Goal: Transaction & Acquisition: Purchase product/service

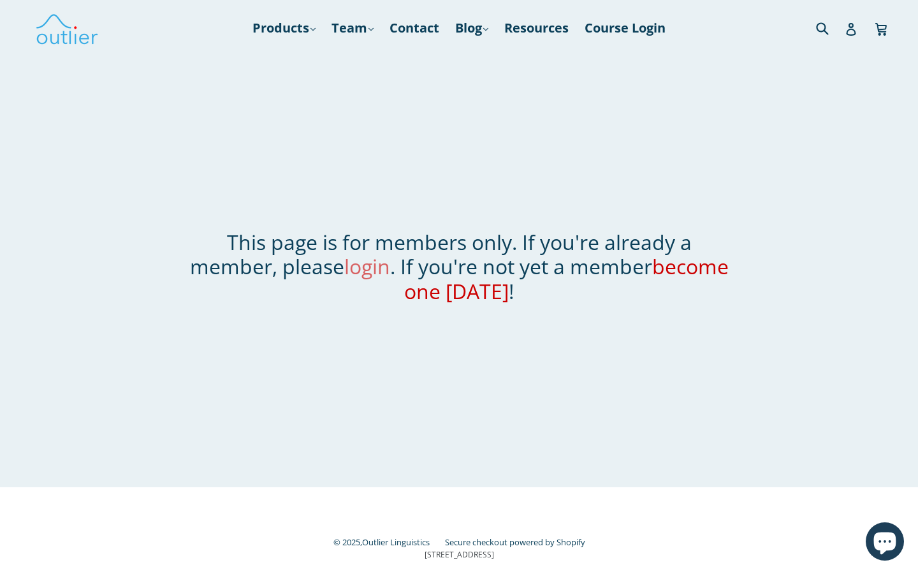
click at [372, 267] on link "login" at bounding box center [367, 265] width 46 height 27
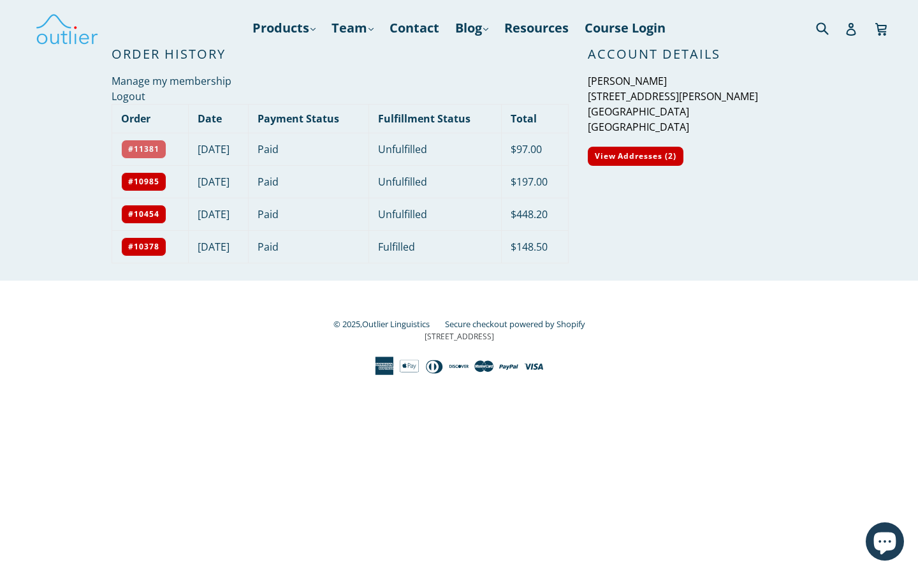
click at [145, 146] on link "#11381" at bounding box center [143, 149] width 45 height 19
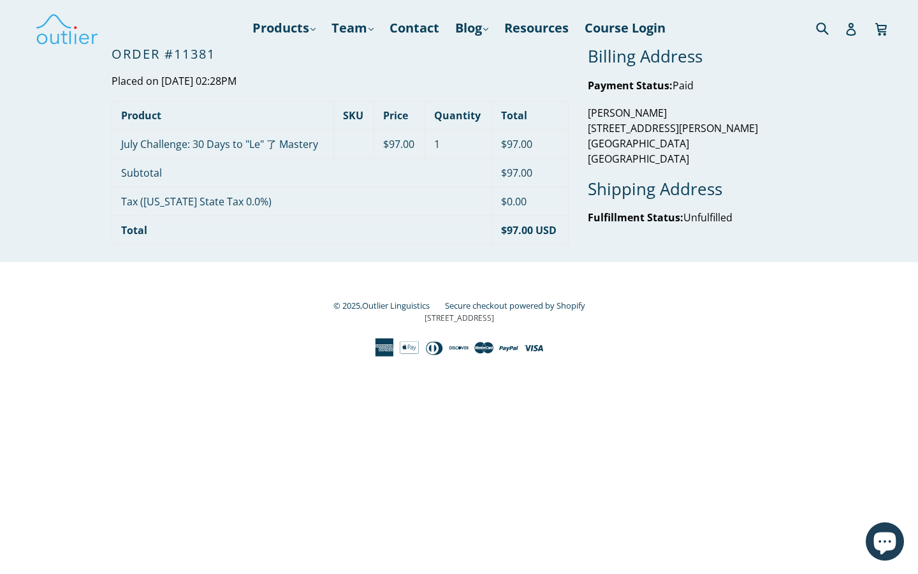
click at [534, 198] on td "$0.00" at bounding box center [530, 201] width 76 height 29
drag, startPoint x: 534, startPoint y: 224, endPoint x: 516, endPoint y: 226, distance: 18.6
click at [516, 226] on strong "$97.00 USD" at bounding box center [528, 230] width 55 height 14
click at [479, 150] on td "1" at bounding box center [458, 143] width 67 height 29
click at [281, 71] on div "Order #11381 Placed on September 08, 2025 02:28PM Product SKU Price Quantity To…" at bounding box center [330, 154] width 476 height 215
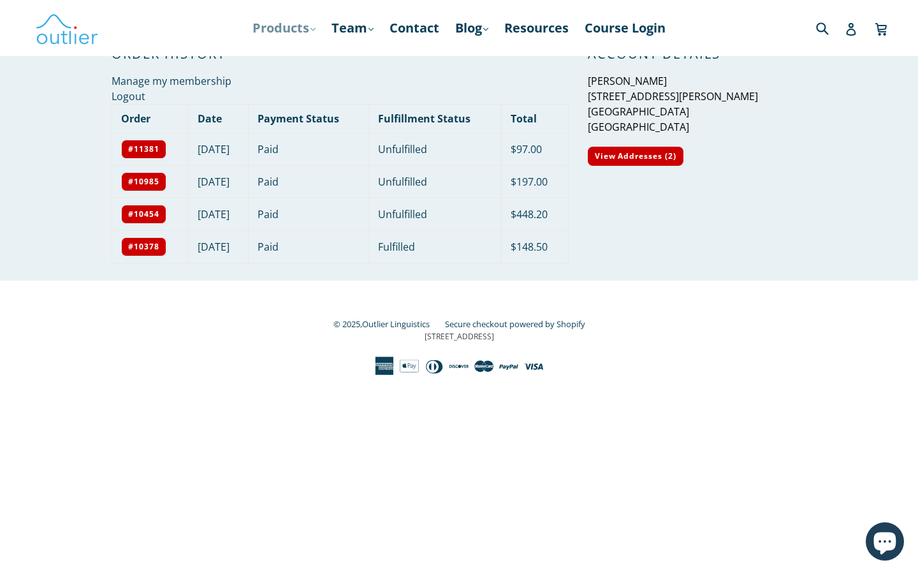
click at [296, 27] on link "Products .cls-1{fill:#231f20} expand" at bounding box center [284, 28] width 76 height 23
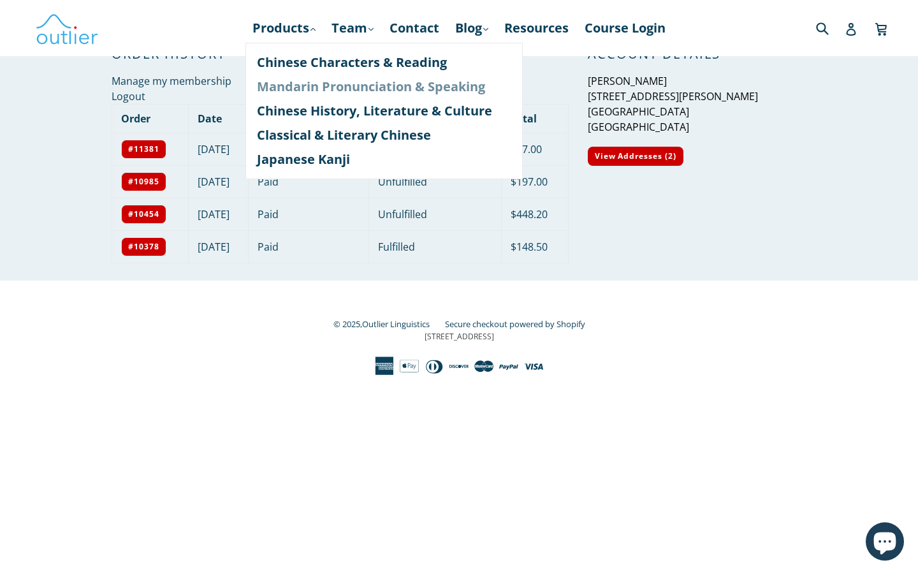
click at [310, 83] on link "Mandarin Pronunciation & Speaking" at bounding box center [384, 87] width 254 height 24
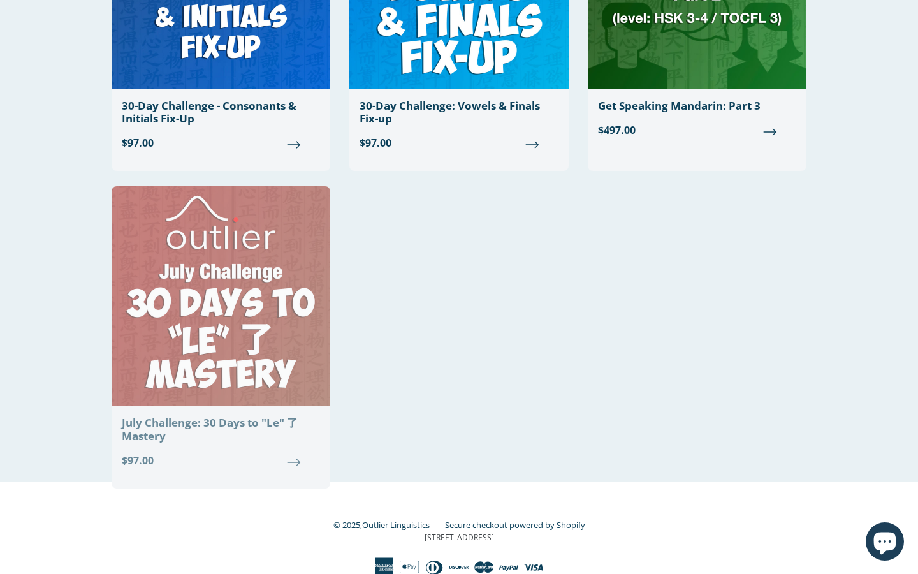
scroll to position [1531, 0]
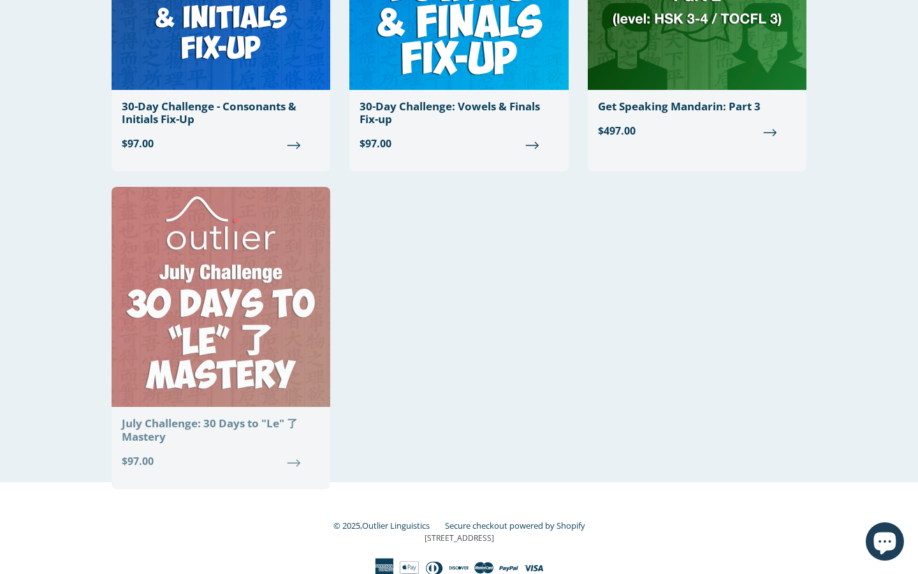
click at [244, 249] on img at bounding box center [221, 297] width 219 height 220
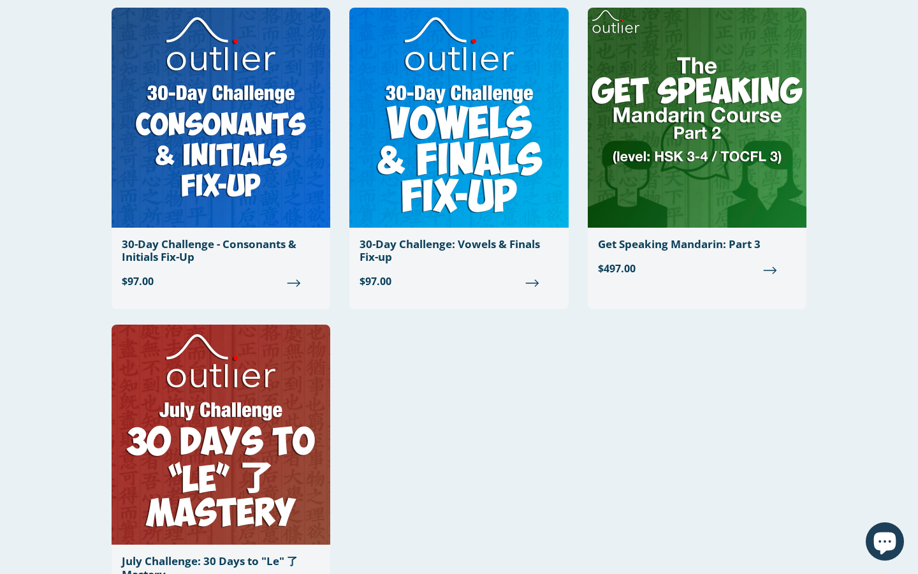
scroll to position [1392, 0]
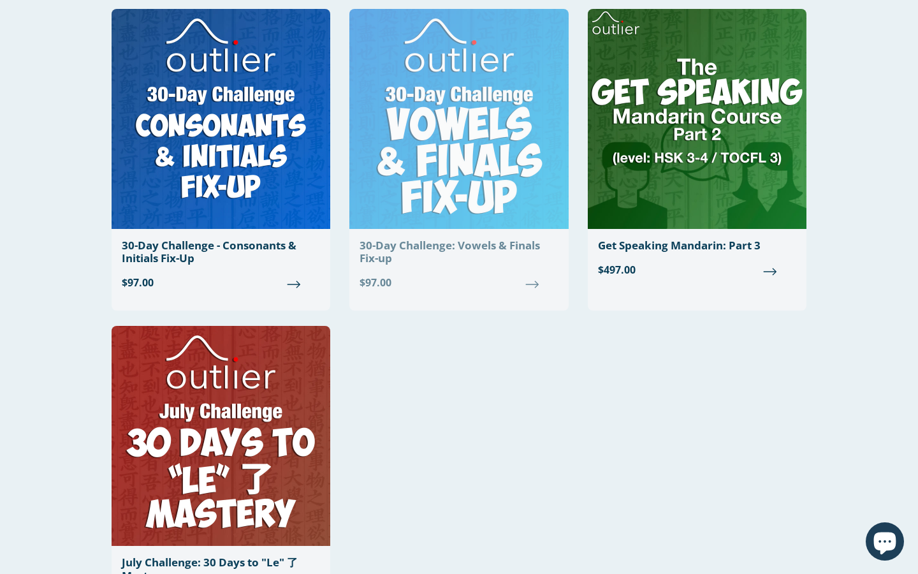
click at [455, 231] on link "30-Day Challenge: Vowels & Finals Fix-up Regular price $97.00" at bounding box center [458, 155] width 219 height 292
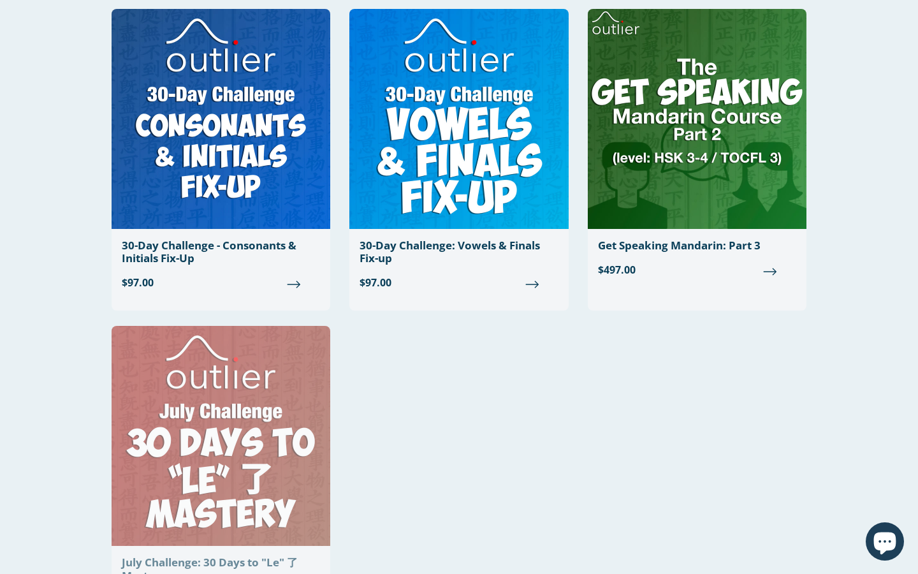
click at [238, 405] on img at bounding box center [221, 436] width 219 height 220
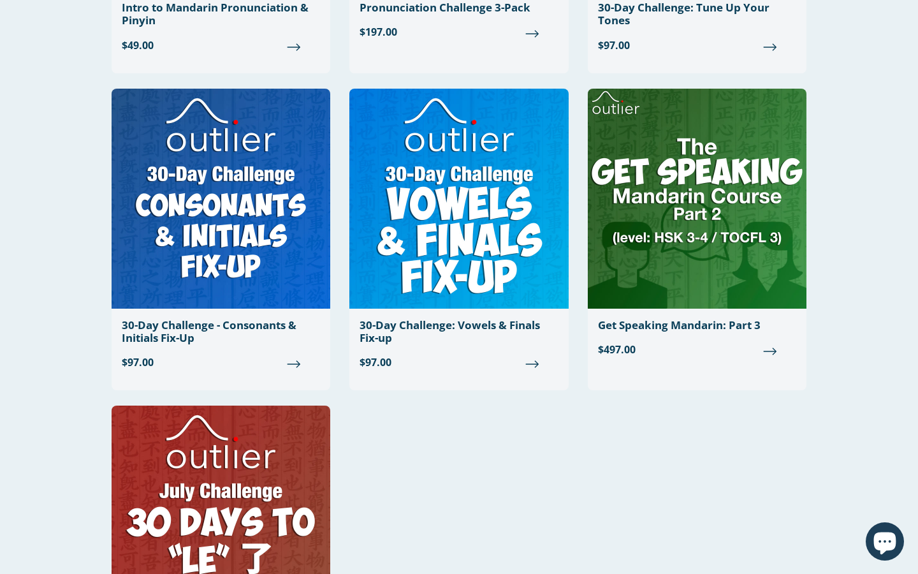
scroll to position [1260, 0]
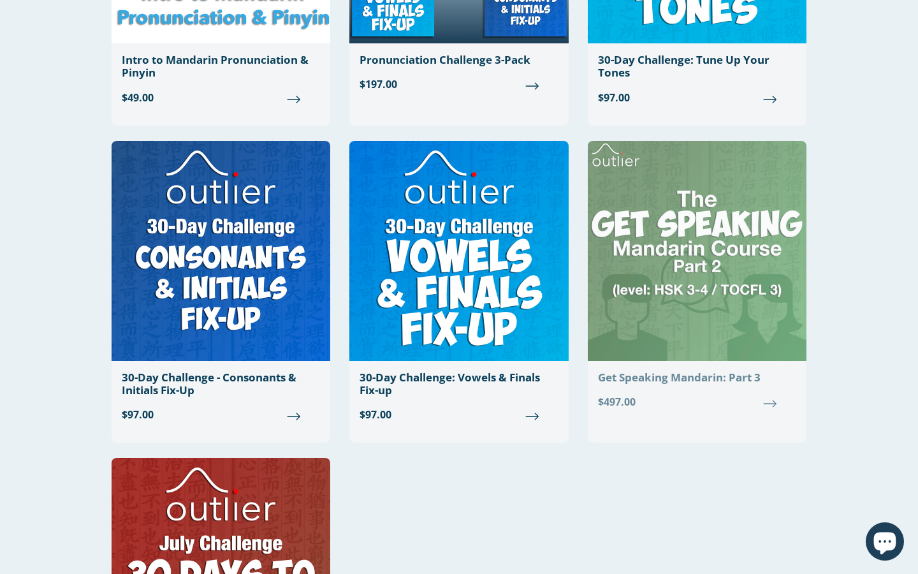
click at [665, 347] on img at bounding box center [697, 251] width 219 height 220
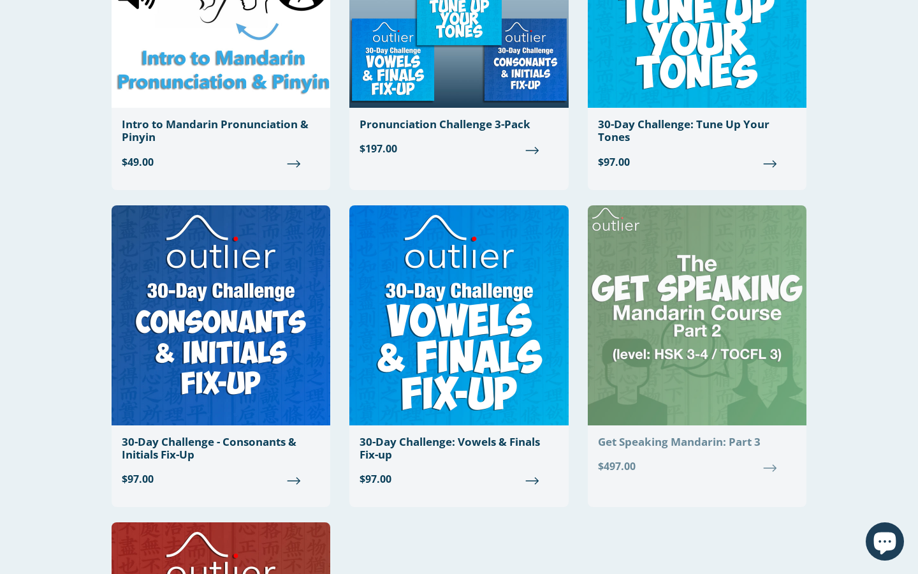
scroll to position [1170, 0]
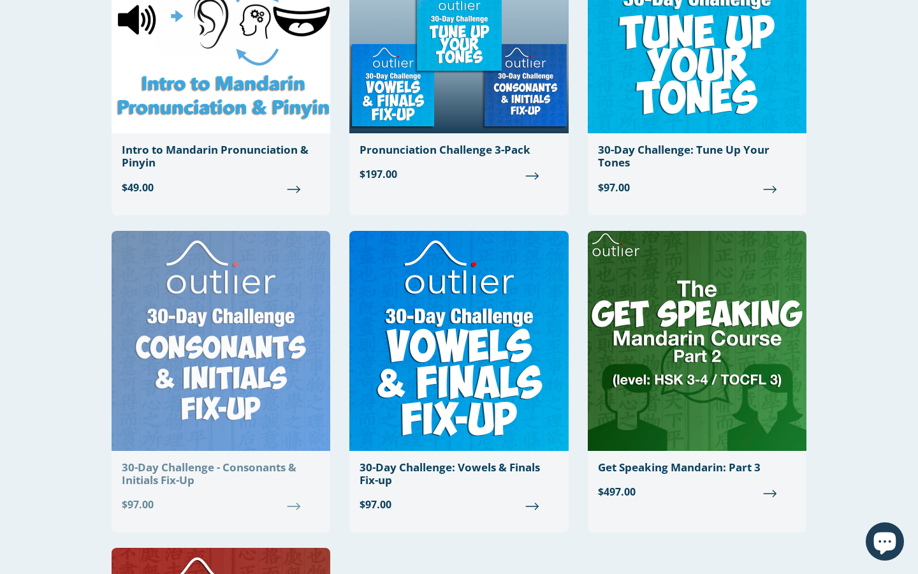
click at [201, 246] on img at bounding box center [221, 341] width 219 height 220
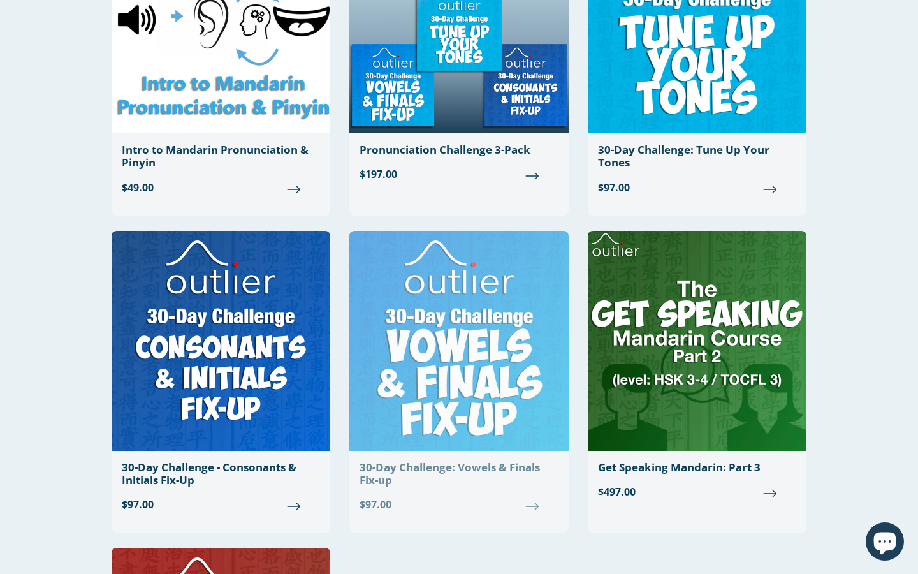
click at [395, 327] on img at bounding box center [458, 341] width 219 height 220
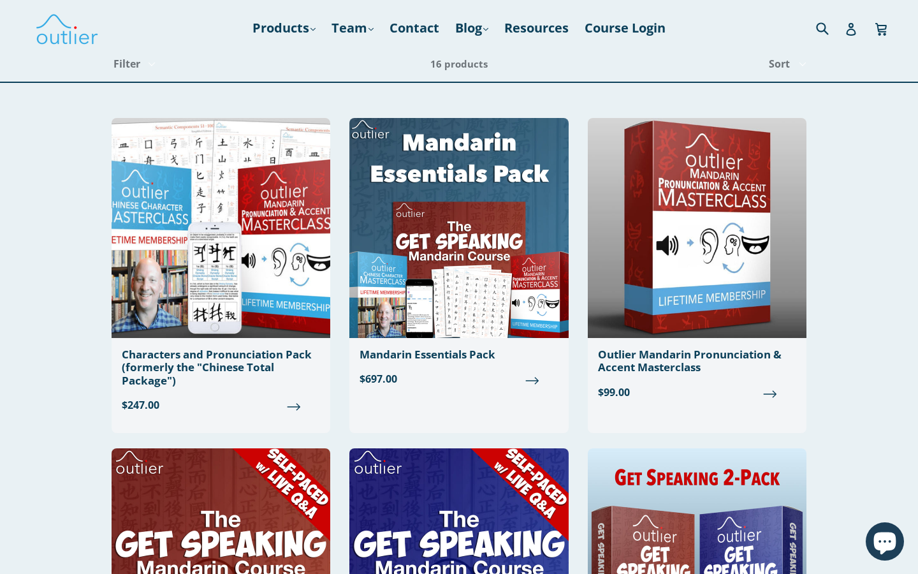
scroll to position [0, 0]
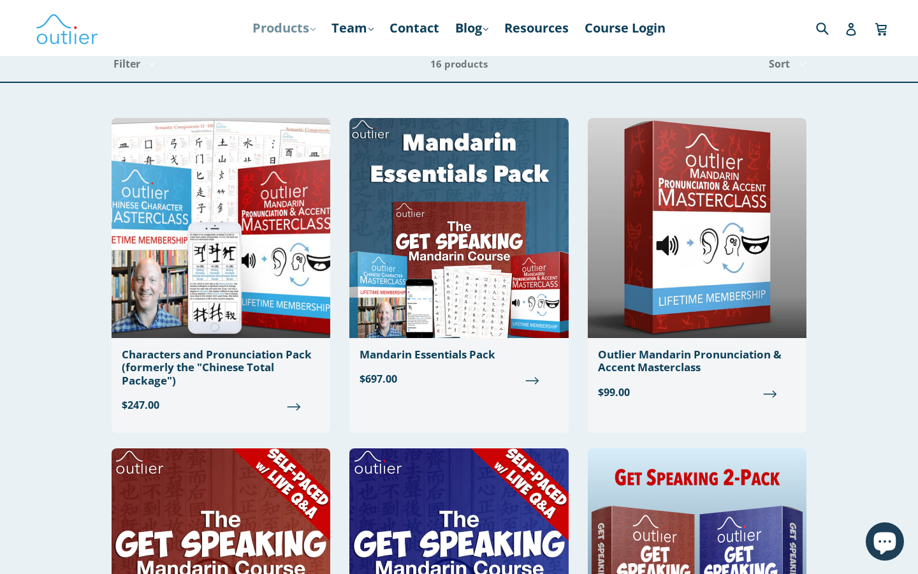
click at [302, 24] on link "Products .cls-1{fill:#231f20} expand" at bounding box center [284, 28] width 76 height 23
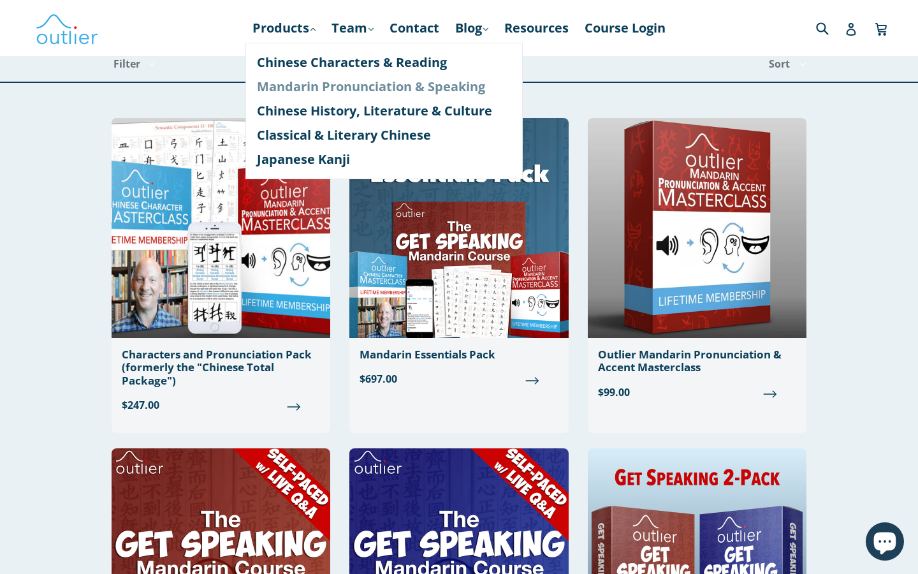
click at [303, 83] on link "Mandarin Pronunciation & Speaking" at bounding box center [384, 87] width 254 height 24
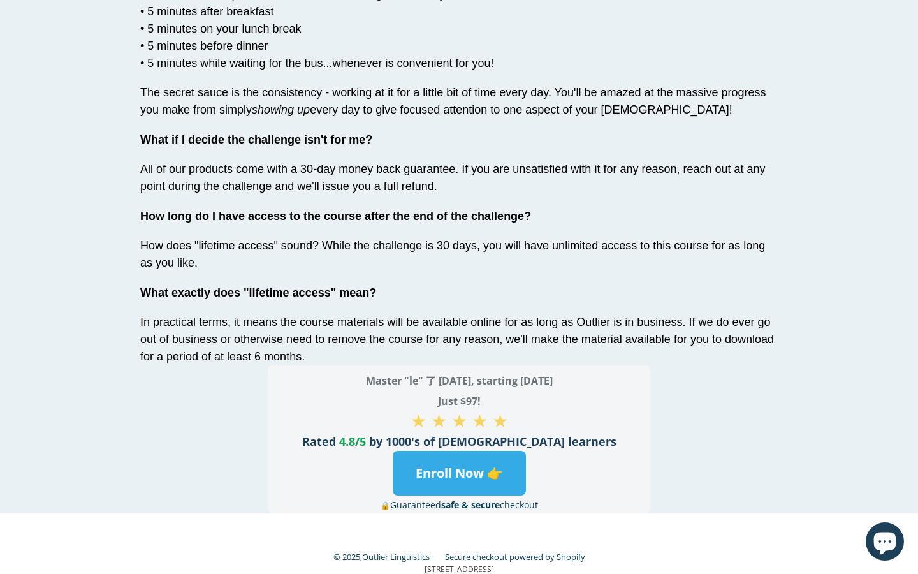
scroll to position [4455, 0]
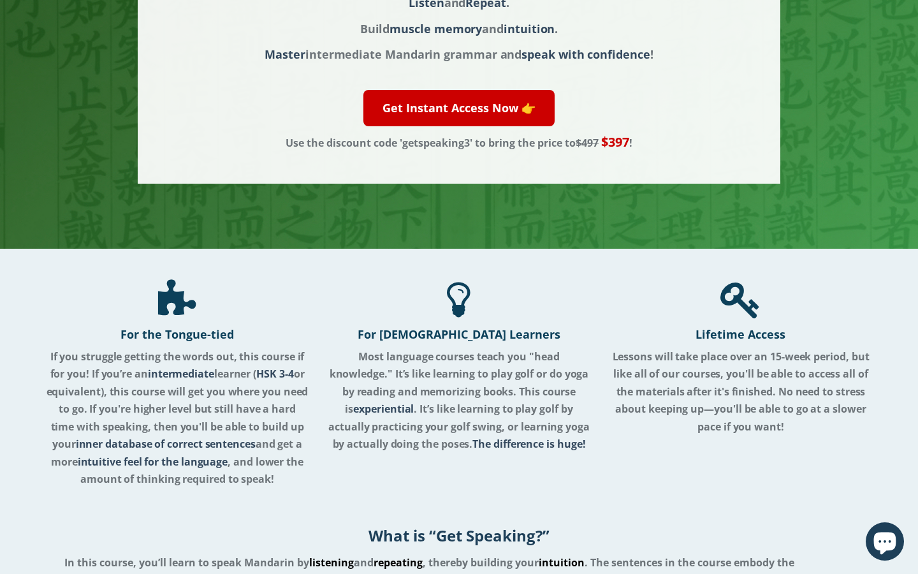
scroll to position [224, 0]
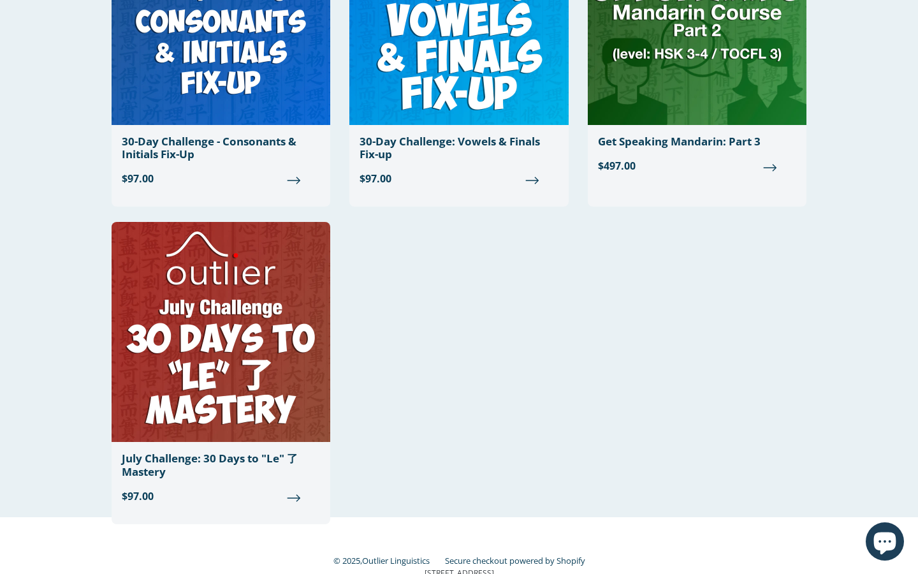
scroll to position [1494, 0]
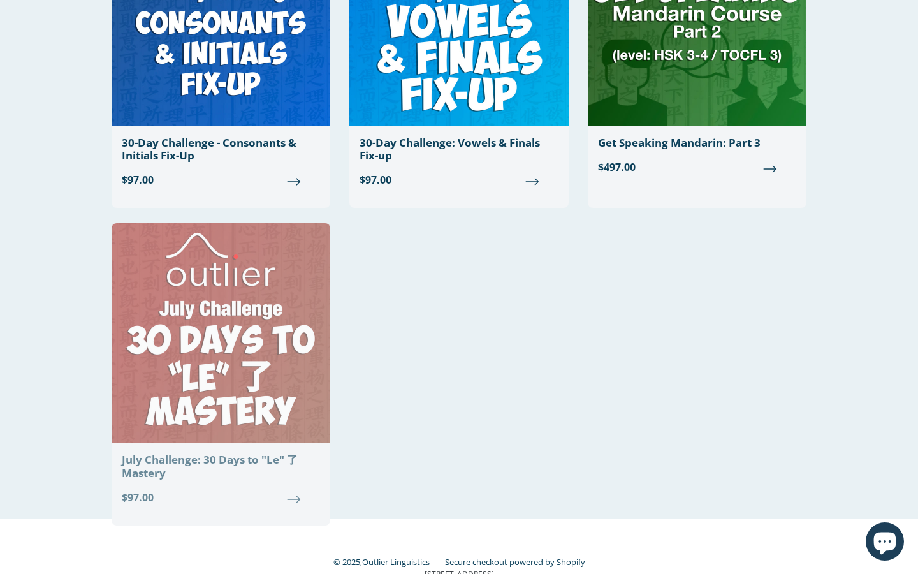
click at [272, 266] on img at bounding box center [221, 333] width 219 height 220
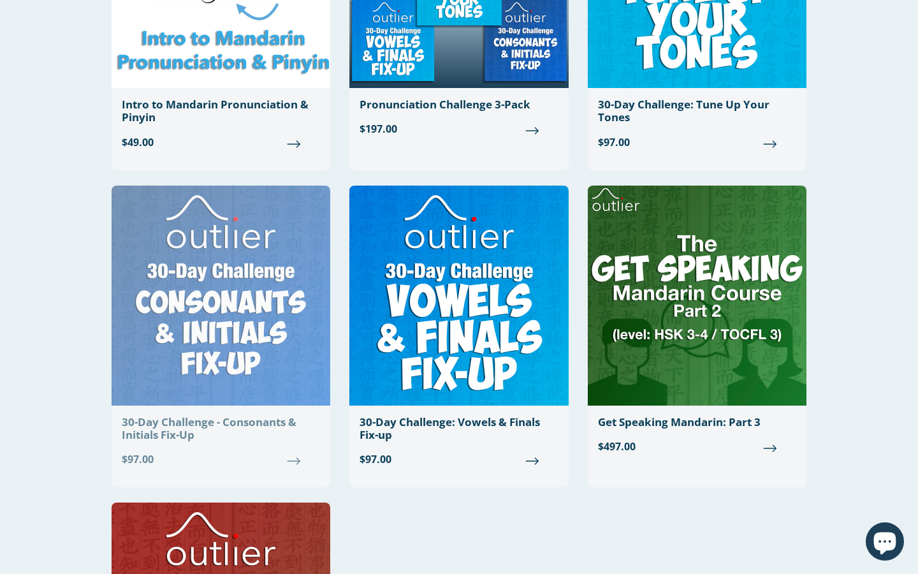
scroll to position [1223, 0]
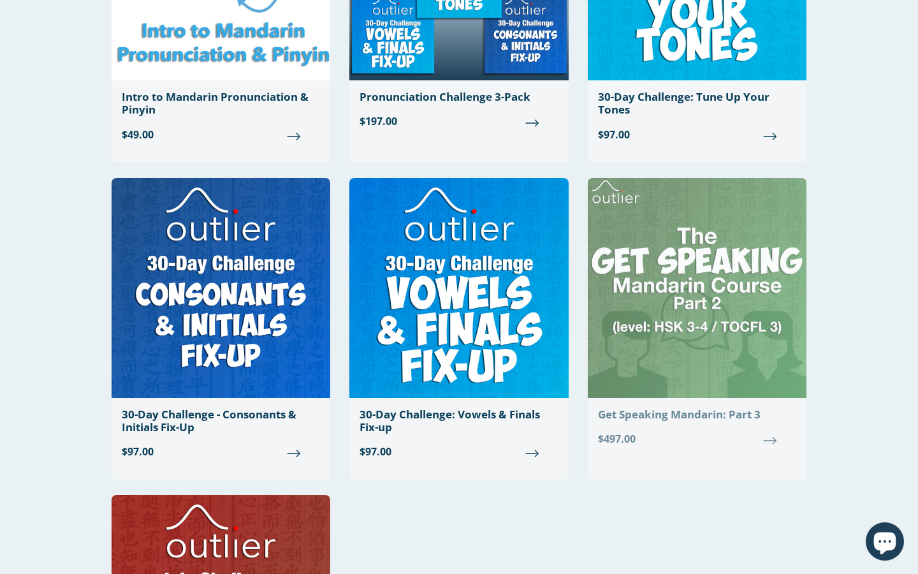
click at [660, 337] on img at bounding box center [697, 288] width 219 height 220
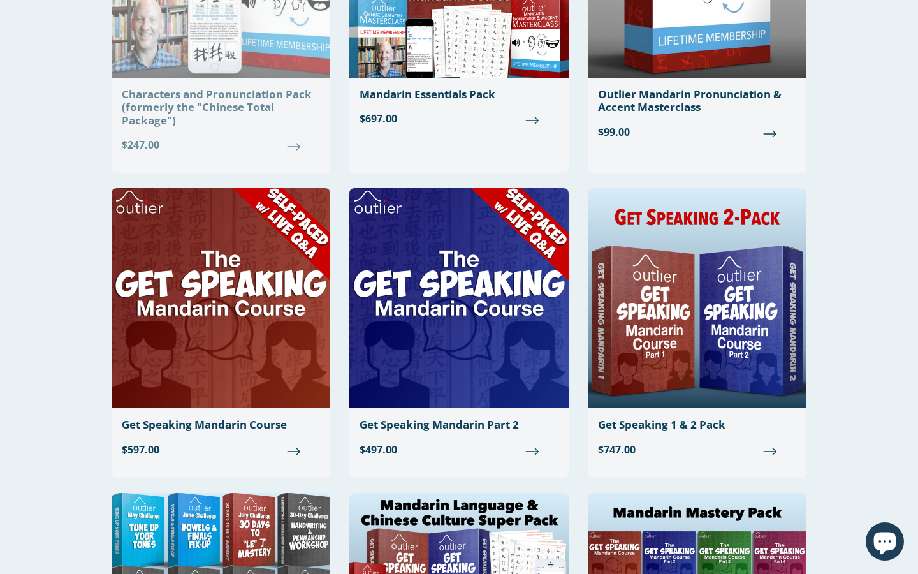
scroll to position [262, 0]
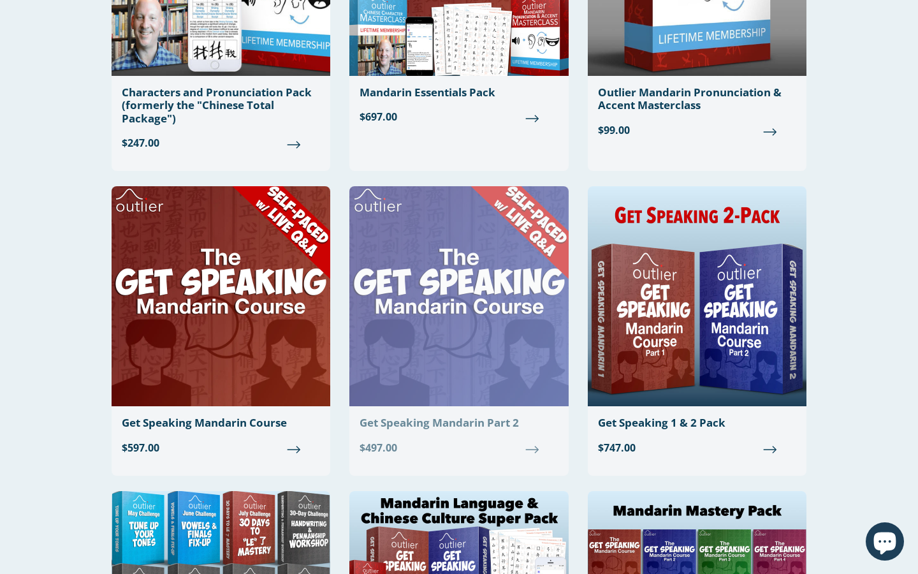
click at [371, 344] on img at bounding box center [458, 296] width 219 height 220
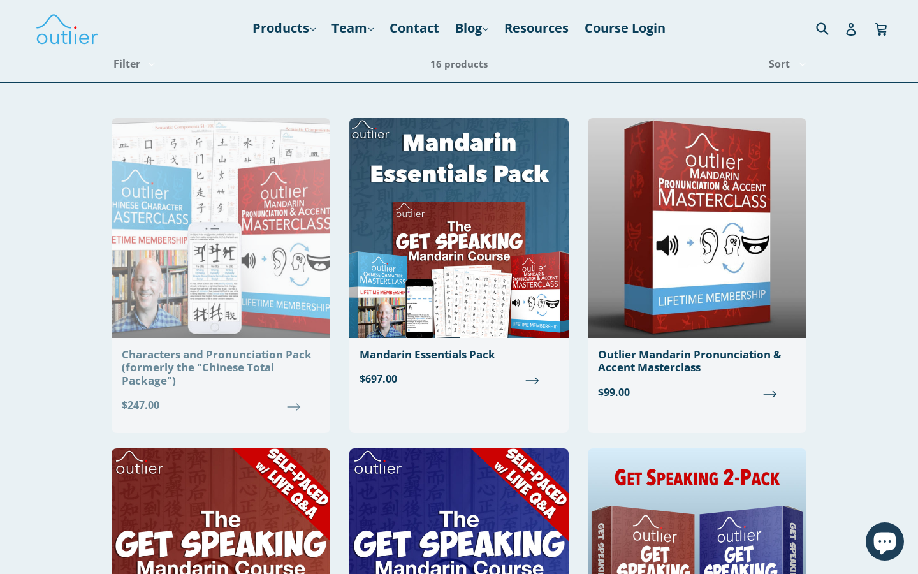
scroll to position [0, 0]
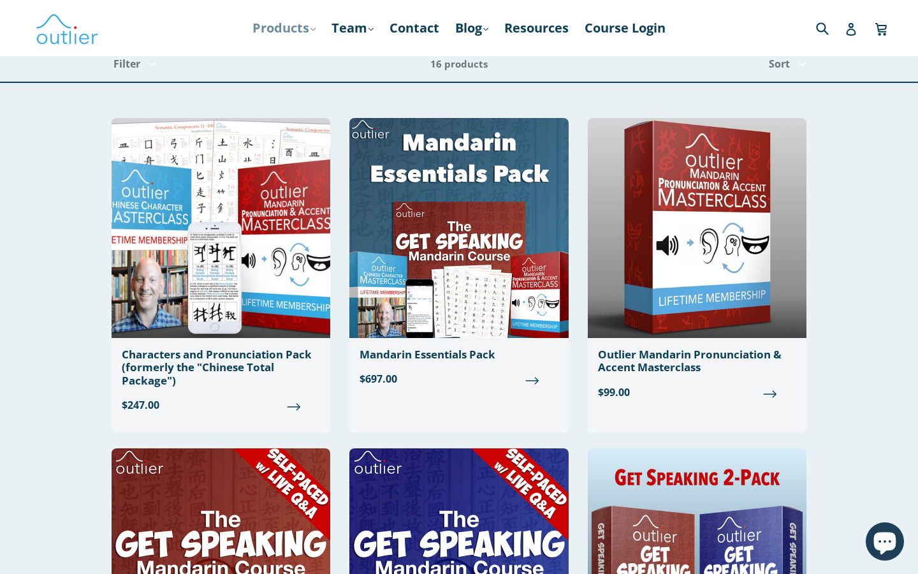
click at [308, 38] on link "Products .cls-1{fill:#231f20} expand" at bounding box center [284, 28] width 76 height 23
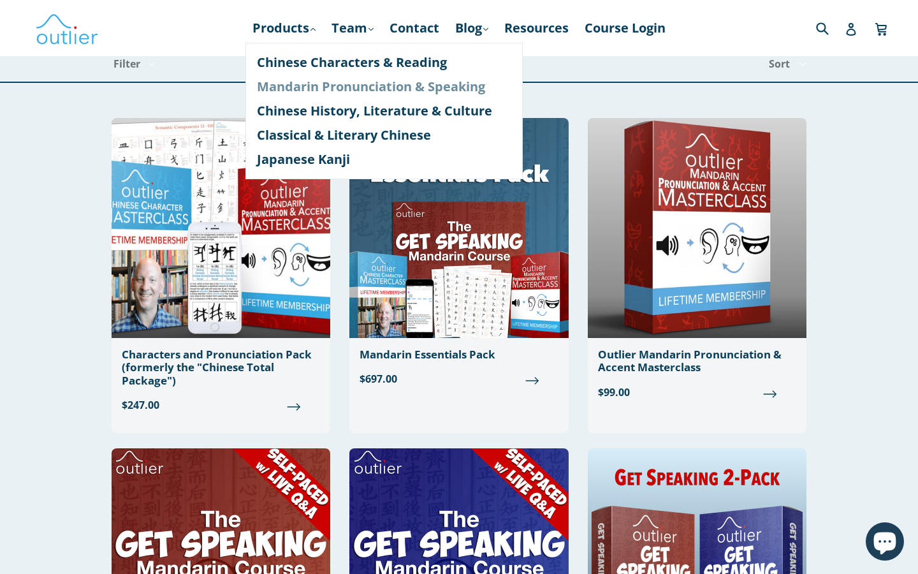
click at [321, 85] on link "Mandarin Pronunciation & Speaking" at bounding box center [384, 87] width 254 height 24
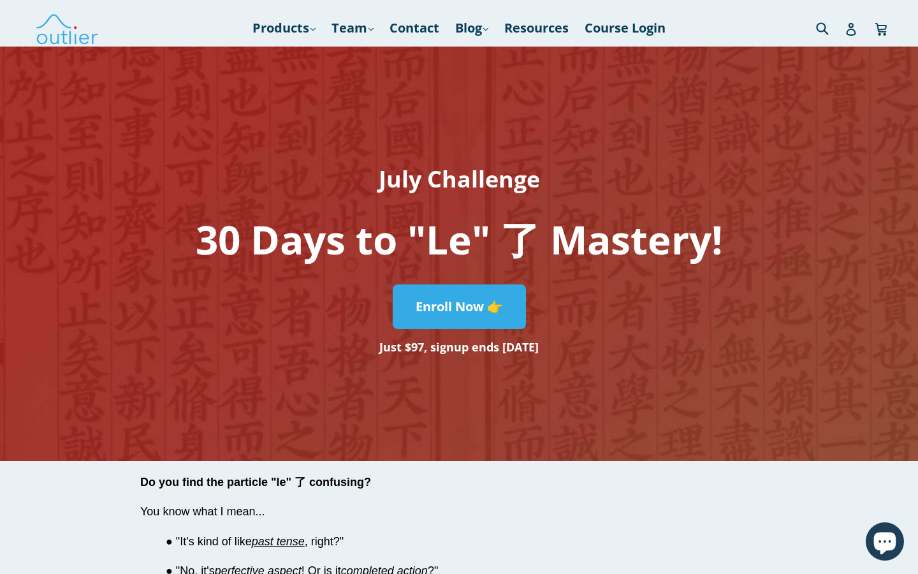
click at [456, 344] on h3 "Just $97, signup ends [DATE]" at bounding box center [459, 346] width 643 height 23
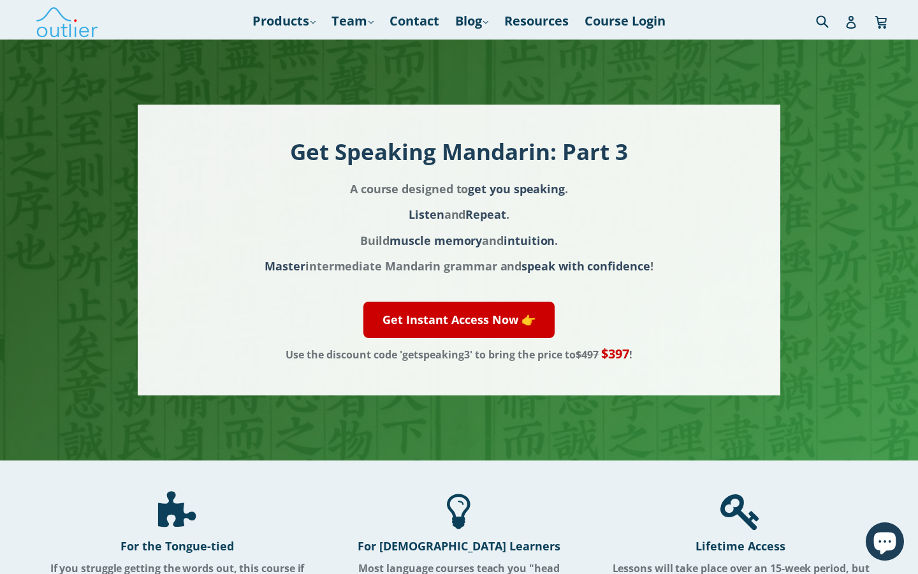
scroll to position [-1, 0]
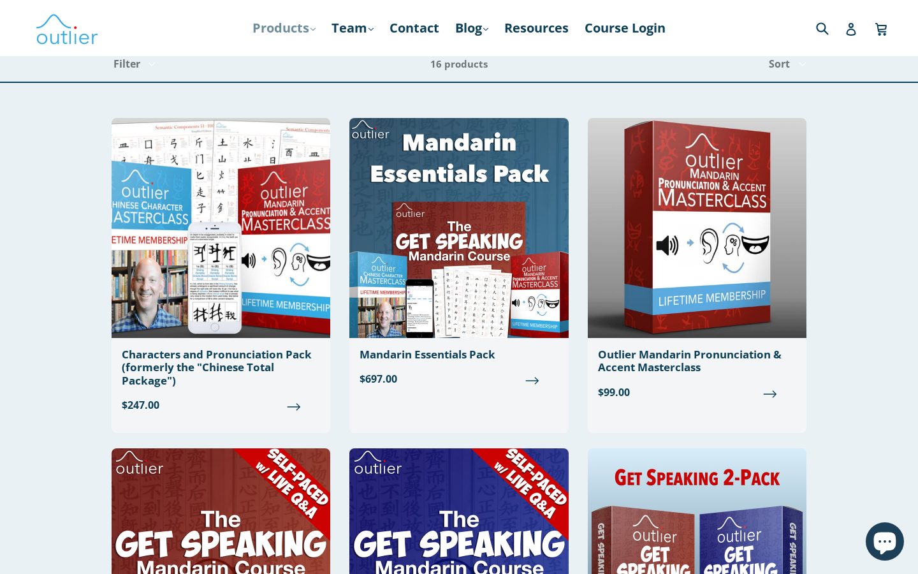
click at [286, 36] on link "Products .cls-1{fill:#231f20} expand" at bounding box center [284, 28] width 76 height 23
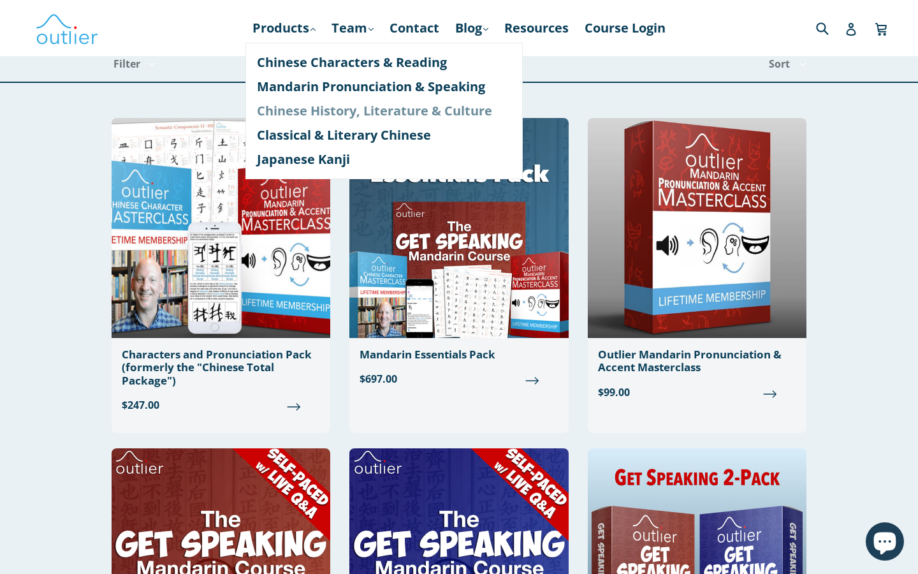
click at [286, 108] on link "Chinese History, Literature & Culture" at bounding box center [384, 111] width 254 height 24
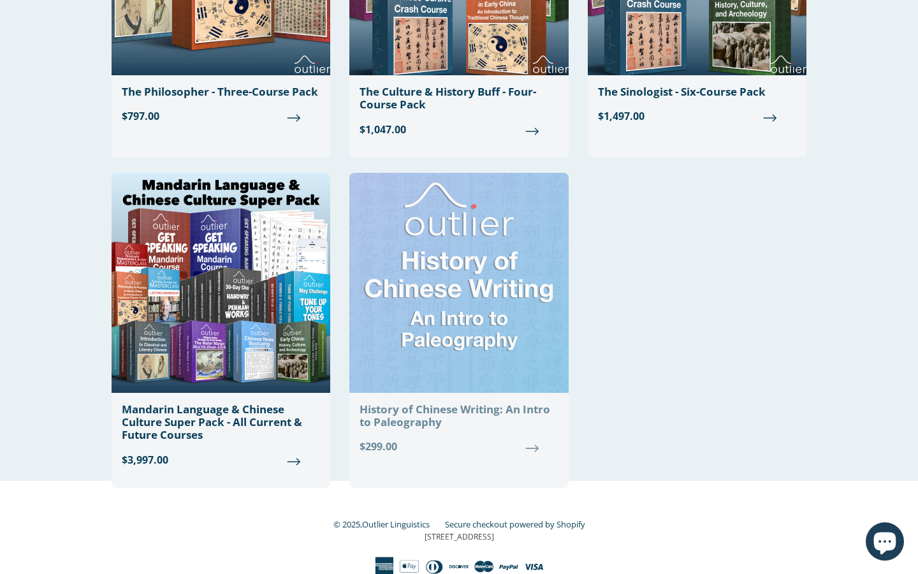
scroll to position [1847, 0]
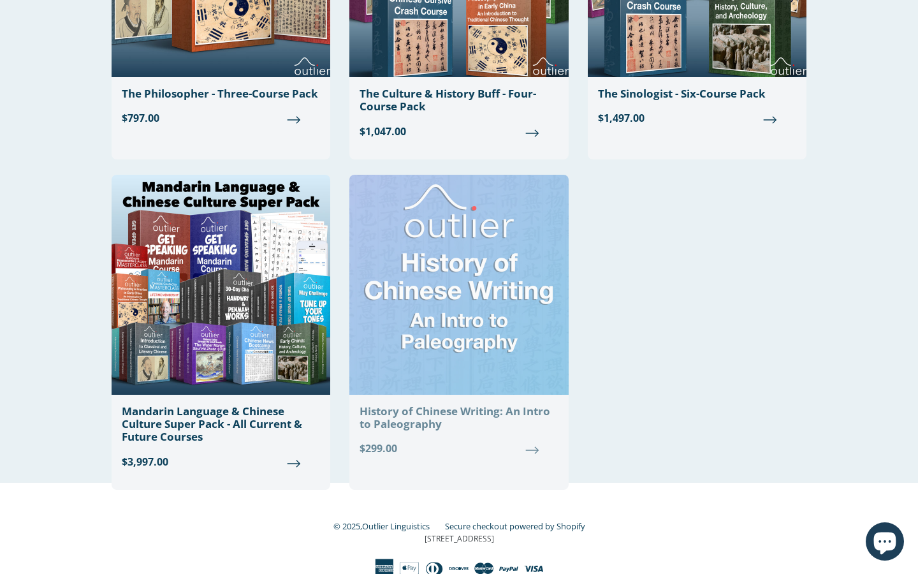
click at [412, 286] on img at bounding box center [458, 285] width 219 height 220
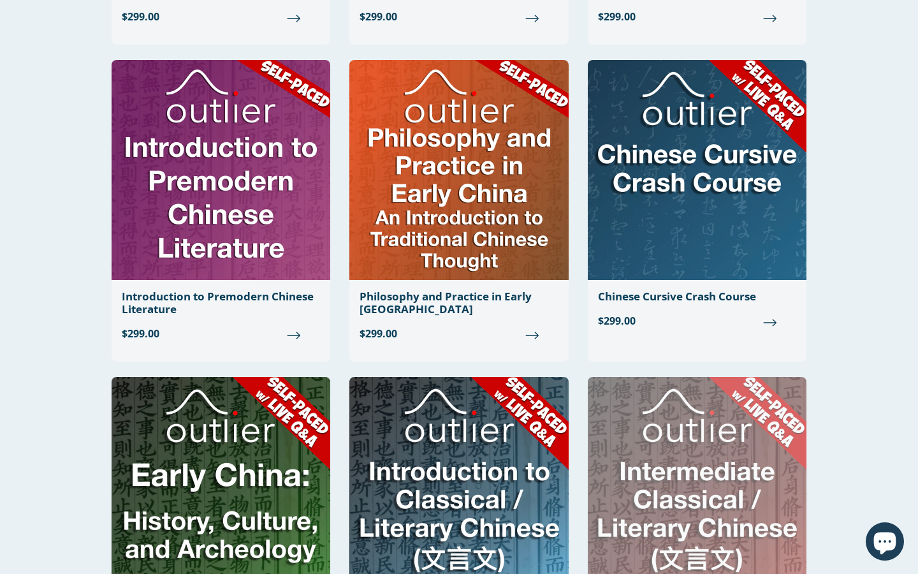
scroll to position [690, 0]
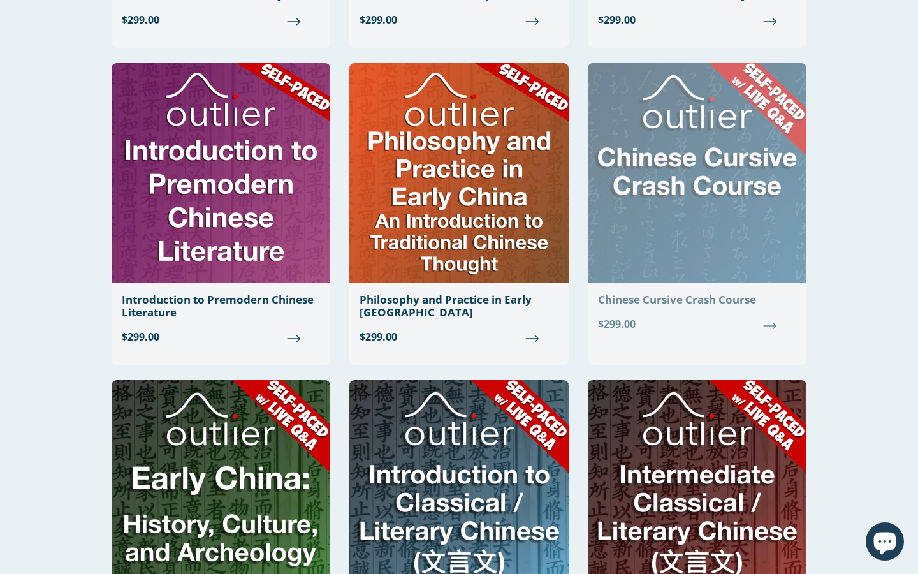
click at [687, 159] on img at bounding box center [697, 173] width 219 height 220
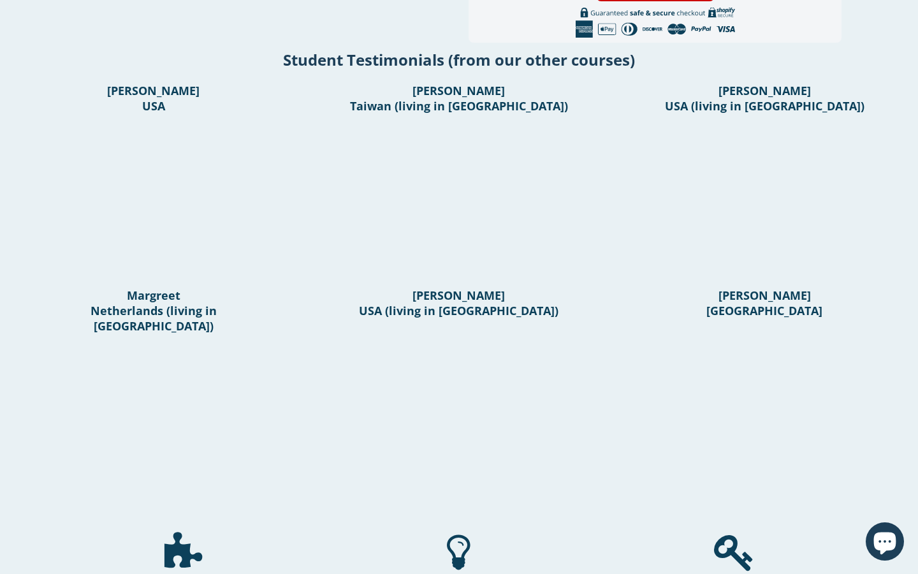
scroll to position [531, 0]
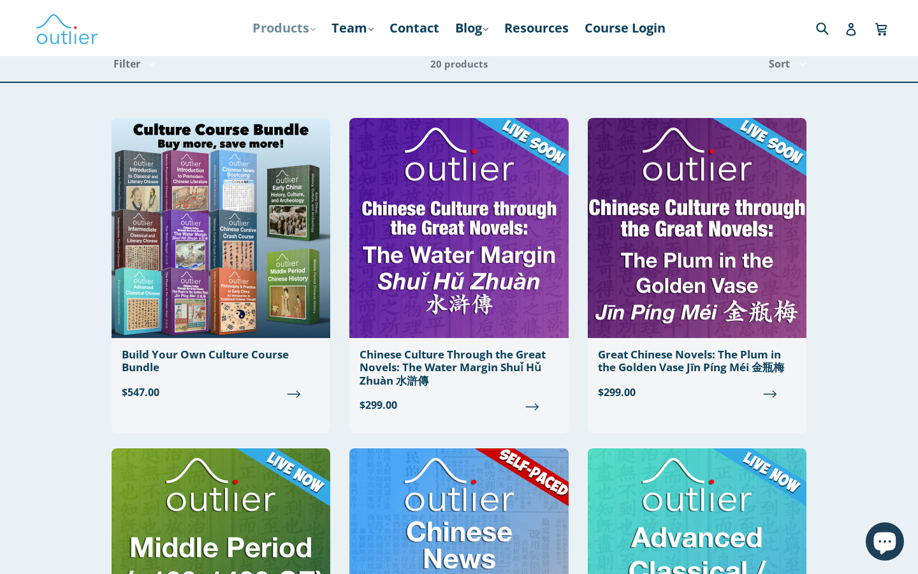
click at [282, 36] on link "Products .cls-1{fill:#231f20} expand" at bounding box center [284, 28] width 76 height 23
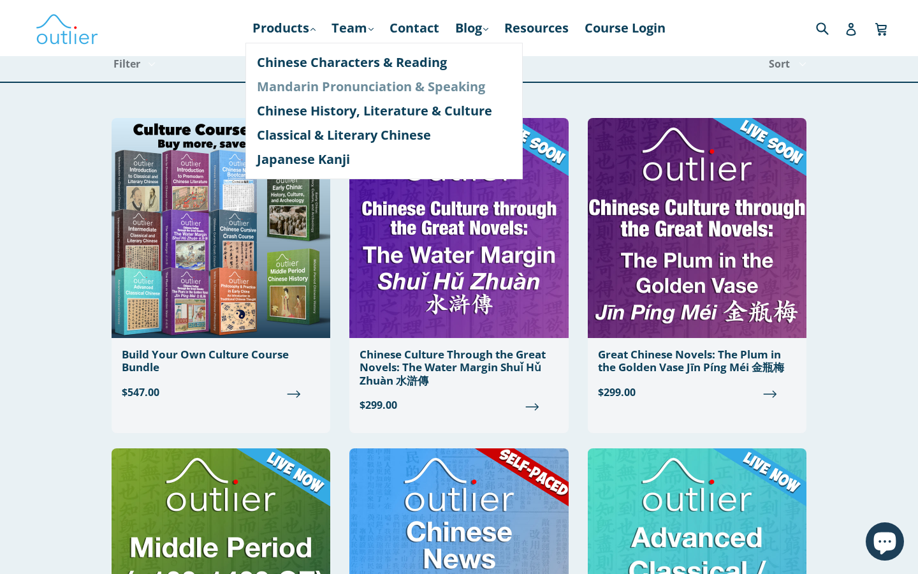
click at [294, 84] on link "Mandarin Pronunciation & Speaking" at bounding box center [384, 87] width 254 height 24
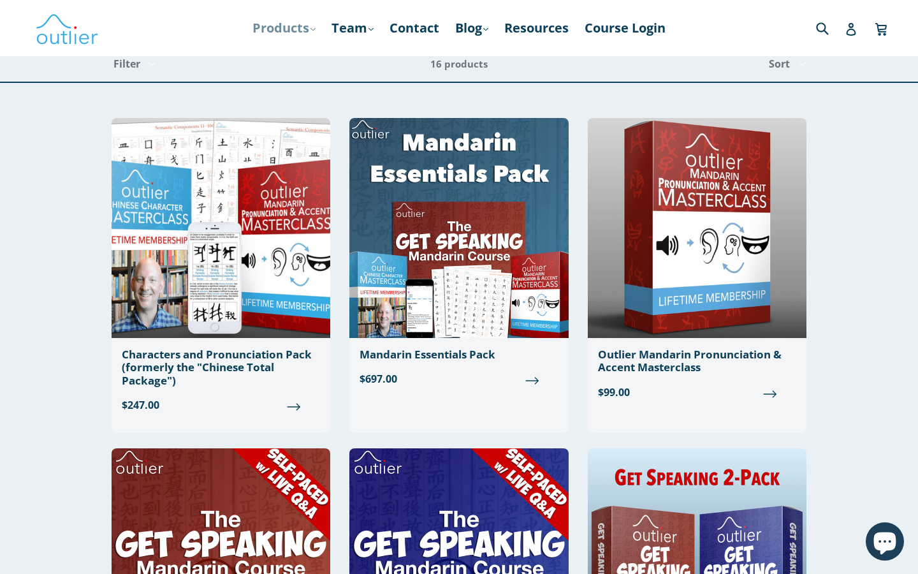
click at [296, 28] on link "Products .cls-1{fill:#231f20} expand" at bounding box center [284, 28] width 76 height 23
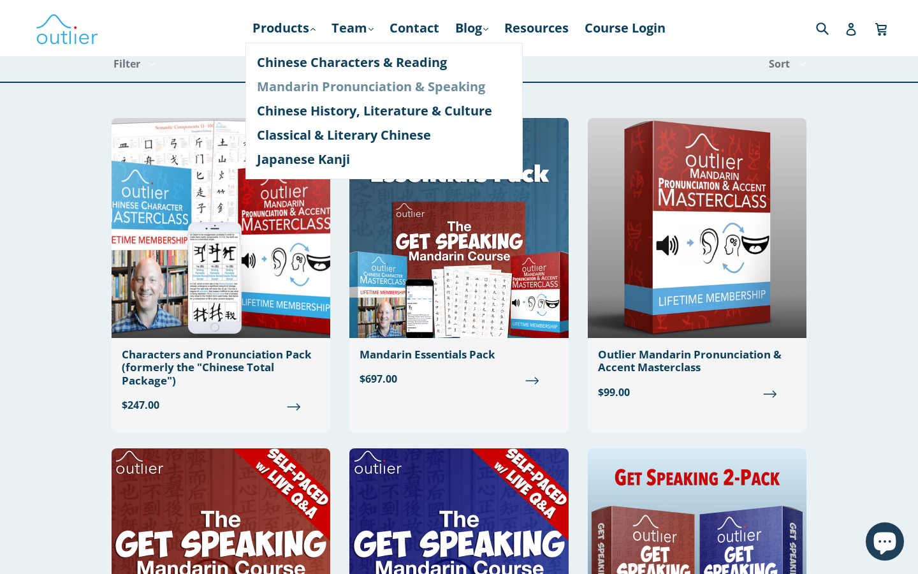
click at [335, 92] on link "Mandarin Pronunciation & Speaking" at bounding box center [384, 87] width 254 height 24
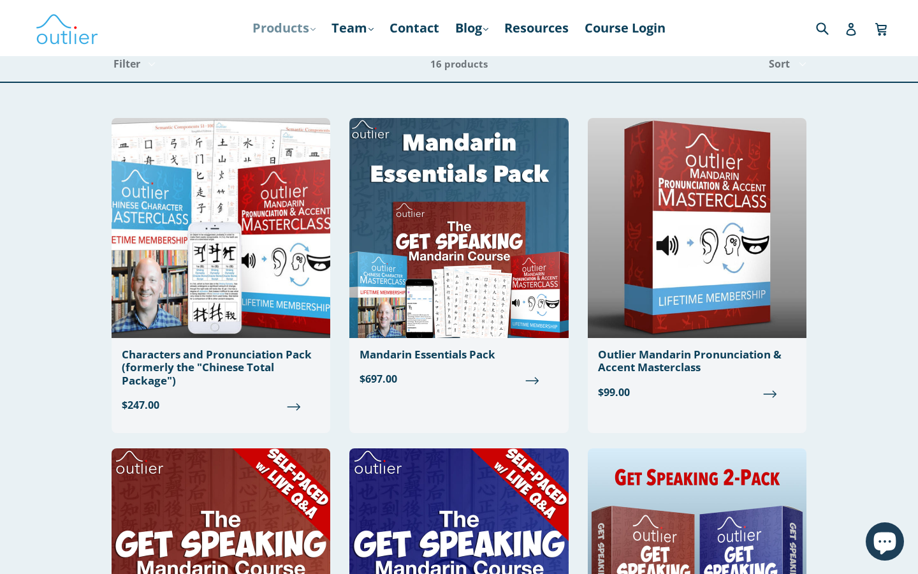
click at [295, 29] on link "Products .cls-1{fill:#231f20} expand" at bounding box center [284, 28] width 76 height 23
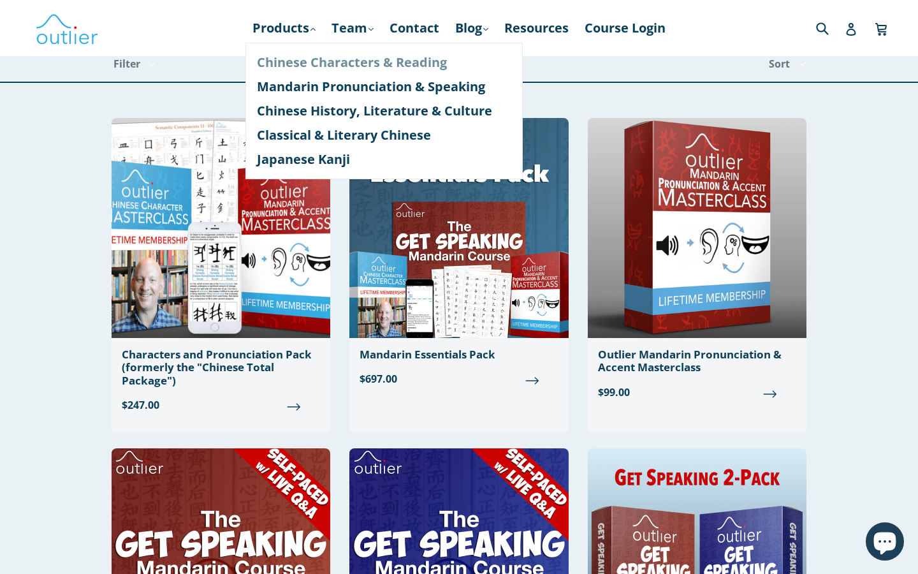
click at [302, 62] on link "Chinese Characters & Reading" at bounding box center [384, 62] width 254 height 24
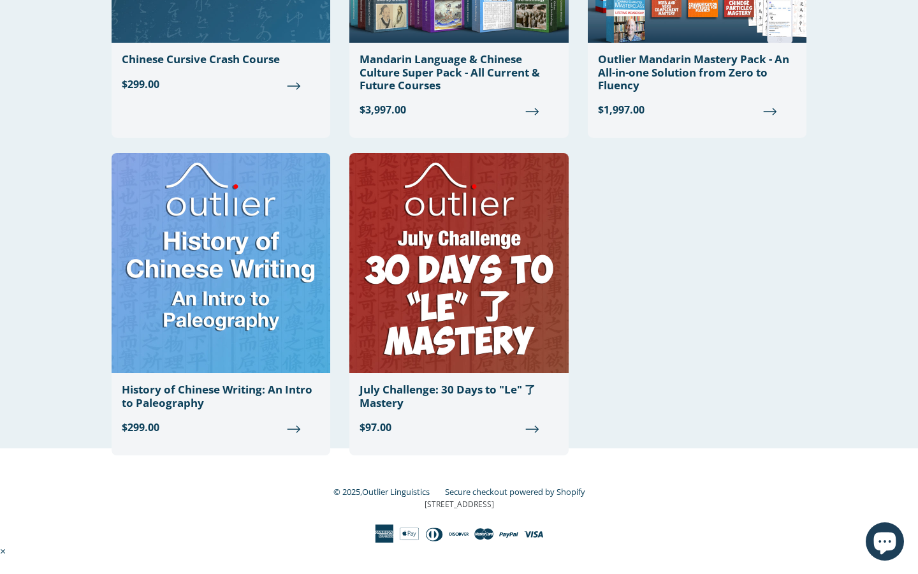
scroll to position [1275, 0]
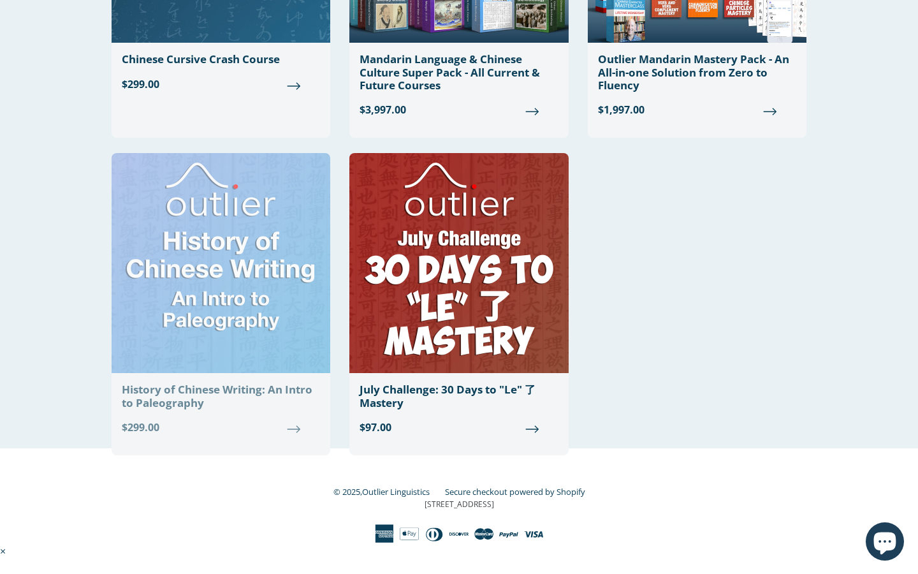
click at [256, 229] on img at bounding box center [221, 263] width 219 height 220
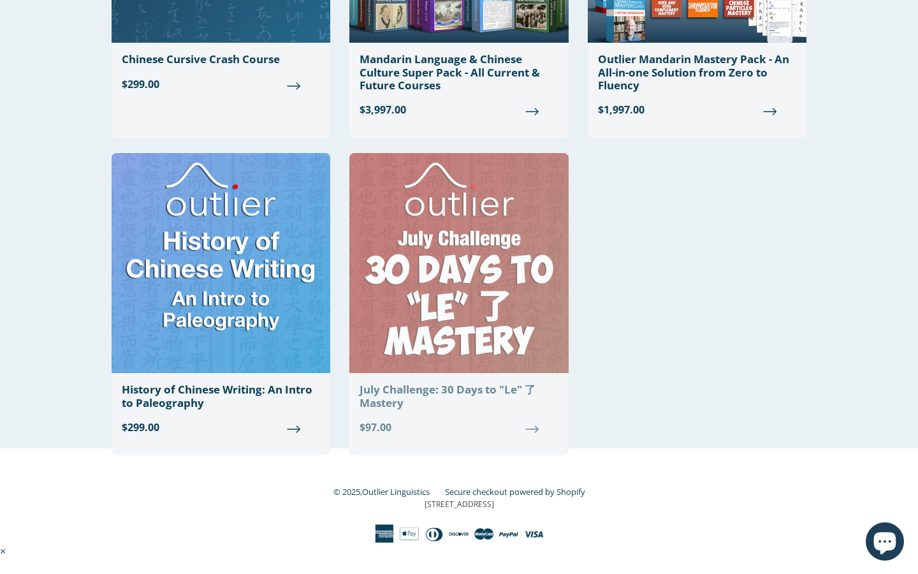
click at [448, 332] on img at bounding box center [458, 263] width 219 height 220
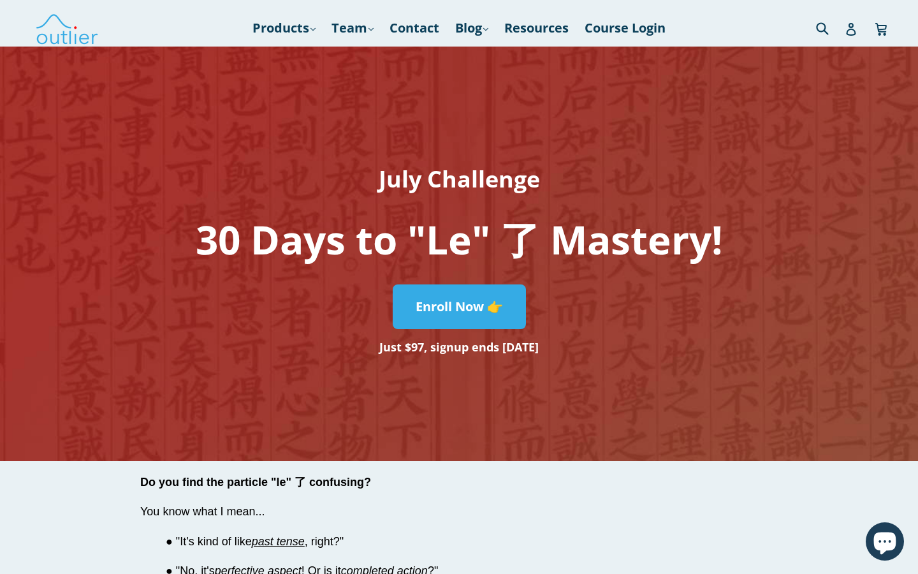
drag, startPoint x: 438, startPoint y: 347, endPoint x: 542, endPoint y: 353, distance: 104.0
click at [542, 353] on h3 "Just $97, signup ends [DATE]" at bounding box center [459, 346] width 643 height 23
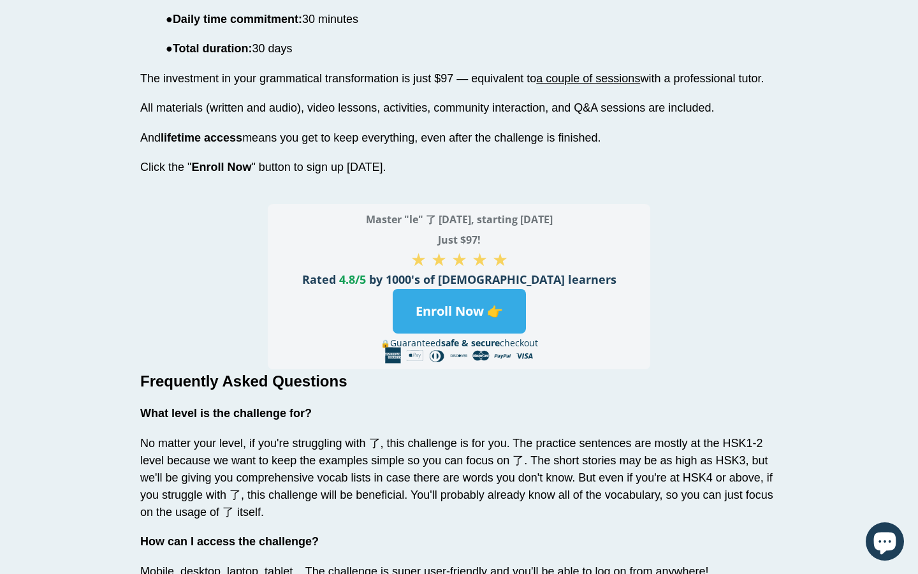
scroll to position [3286, 0]
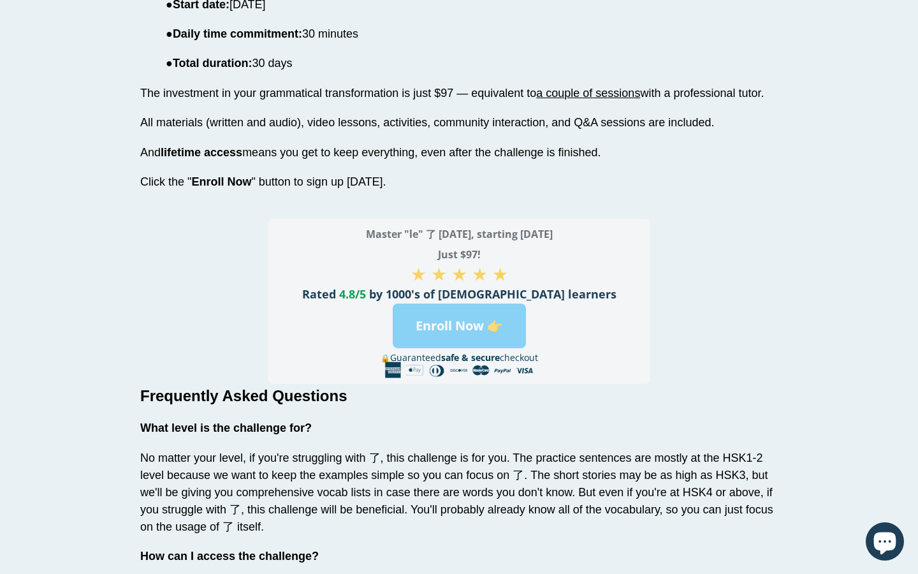
click at [458, 303] on link "Enroll Now 👉" at bounding box center [459, 325] width 133 height 45
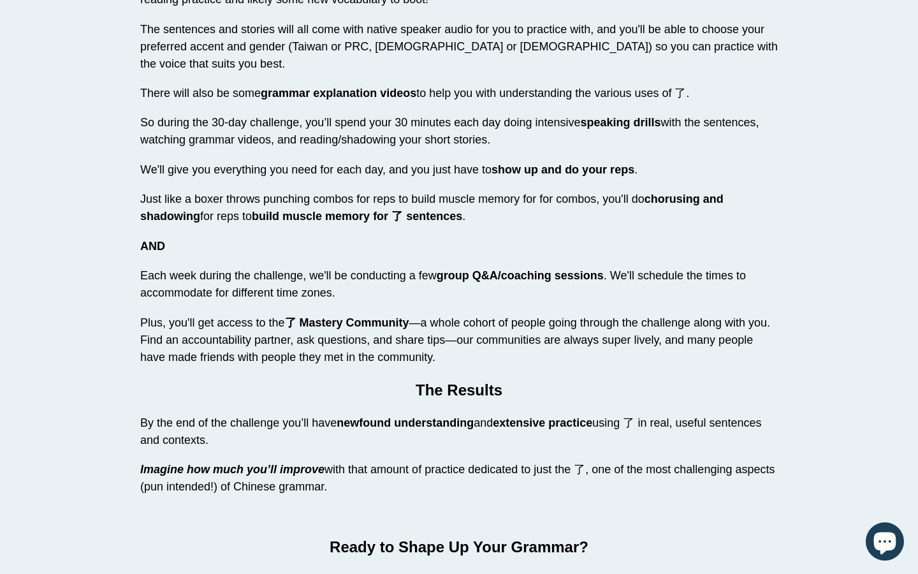
scroll to position [2645, 0]
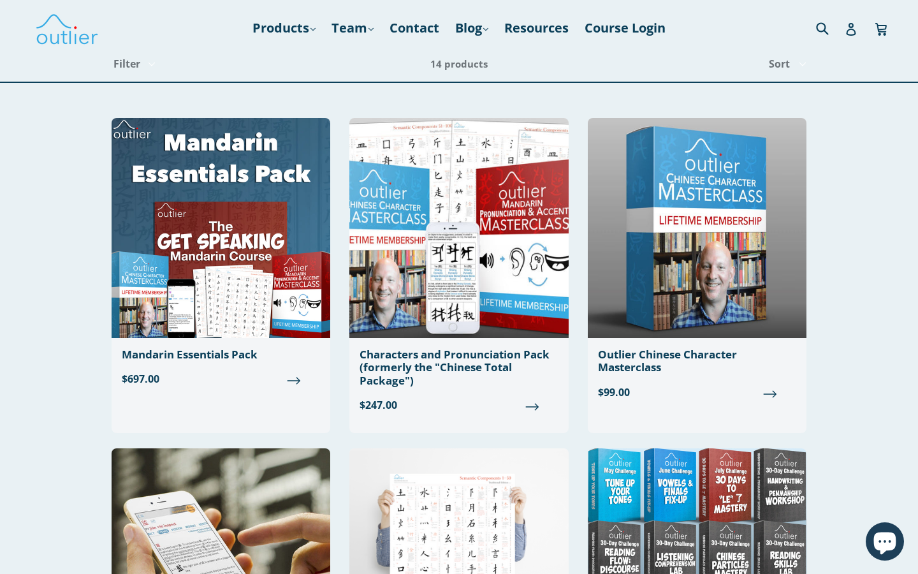
scroll to position [1275, 0]
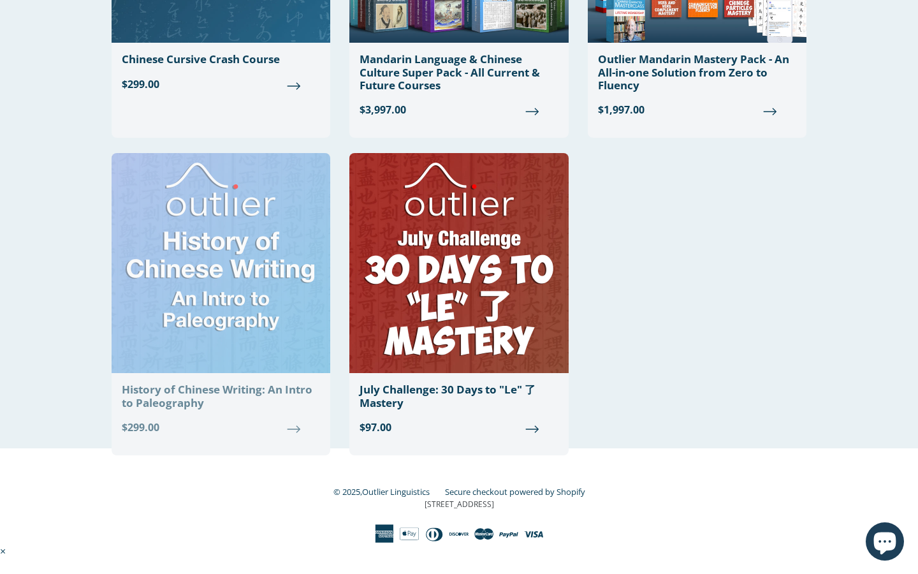
click at [260, 307] on img at bounding box center [221, 263] width 219 height 220
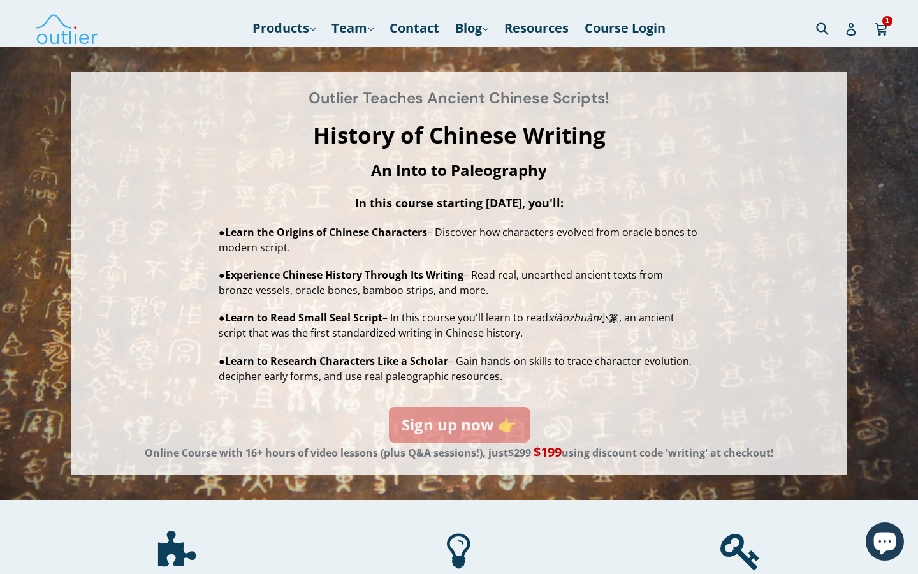
click at [448, 432] on link "Sign up now 👉" at bounding box center [459, 425] width 141 height 36
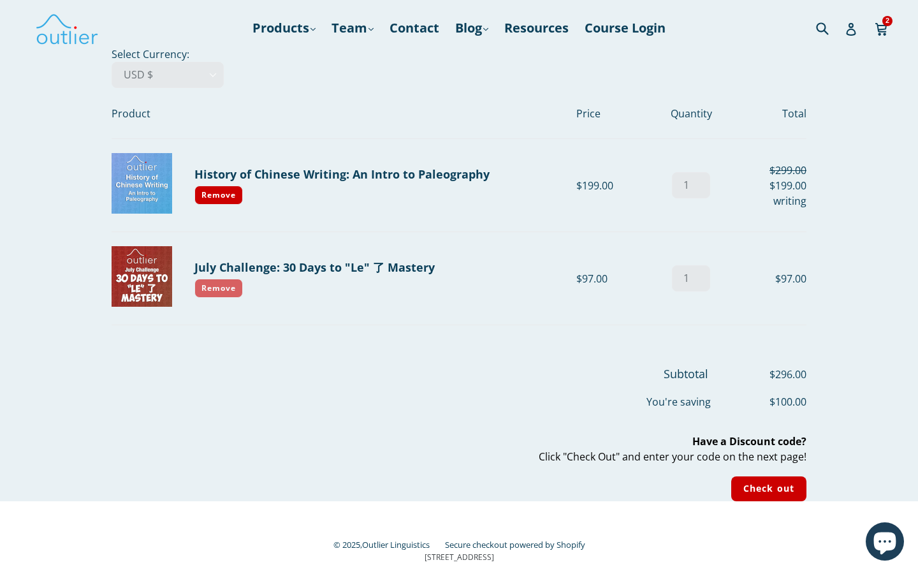
click at [221, 282] on link "Remove" at bounding box center [218, 288] width 48 height 19
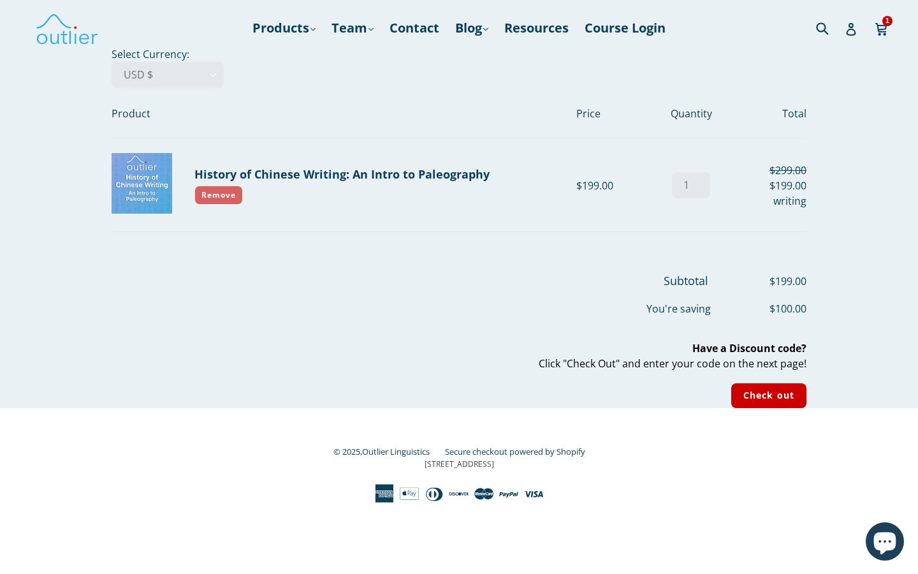
click at [219, 198] on link "Remove" at bounding box center [218, 195] width 48 height 19
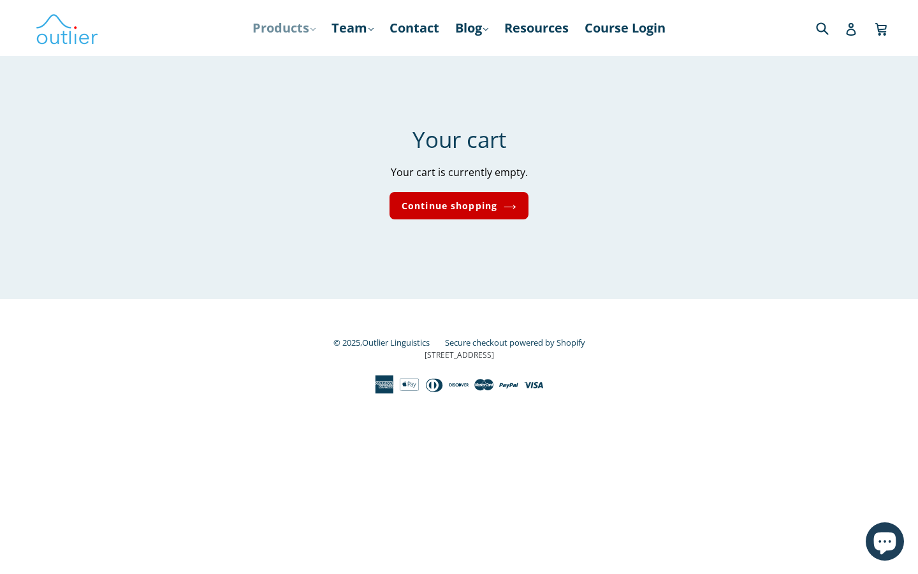
click at [294, 27] on link "Products .cls-1{fill:#231f20} expand" at bounding box center [284, 28] width 76 height 23
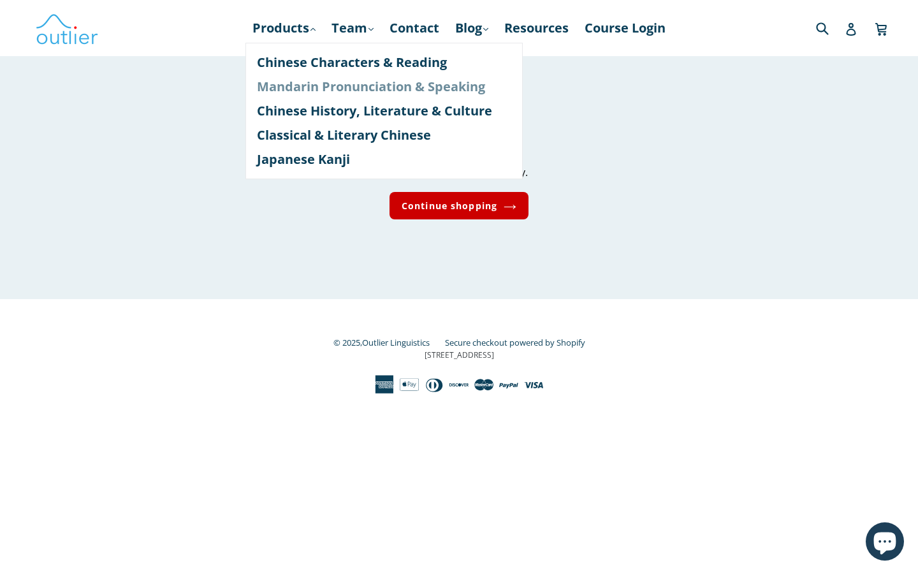
click at [289, 82] on link "Mandarin Pronunciation & Speaking" at bounding box center [384, 87] width 254 height 24
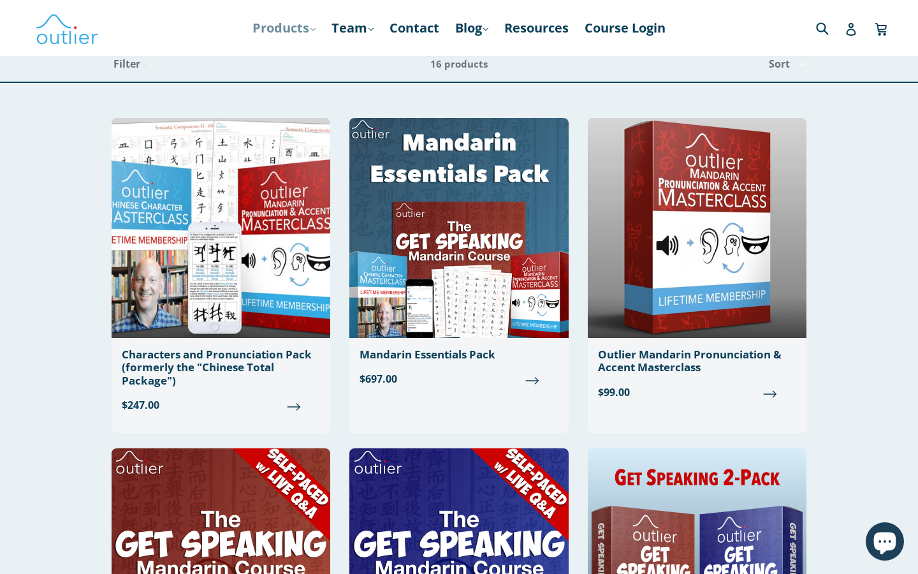
click at [298, 35] on link "Products .cls-1{fill:#231f20} expand" at bounding box center [284, 28] width 76 height 23
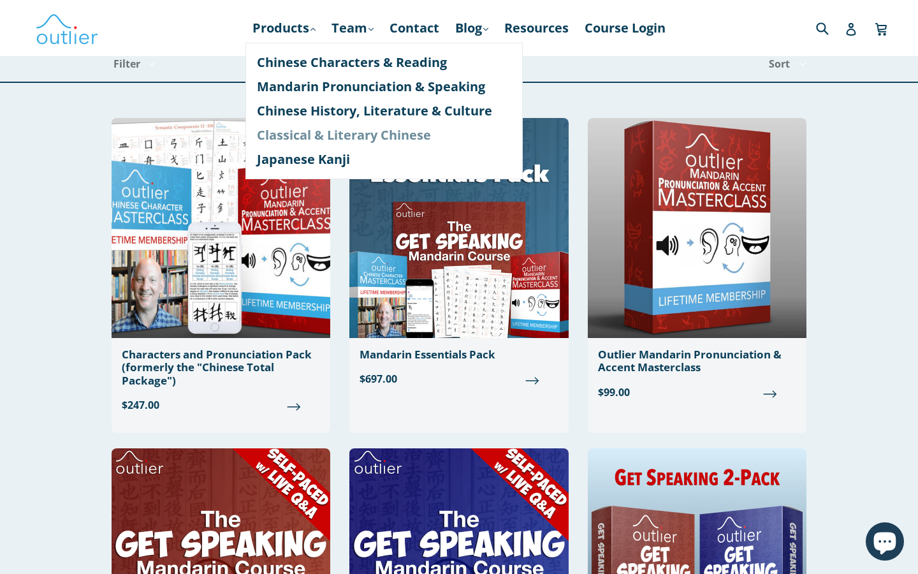
click at [303, 129] on link "Classical & Literary Chinese" at bounding box center [384, 135] width 254 height 24
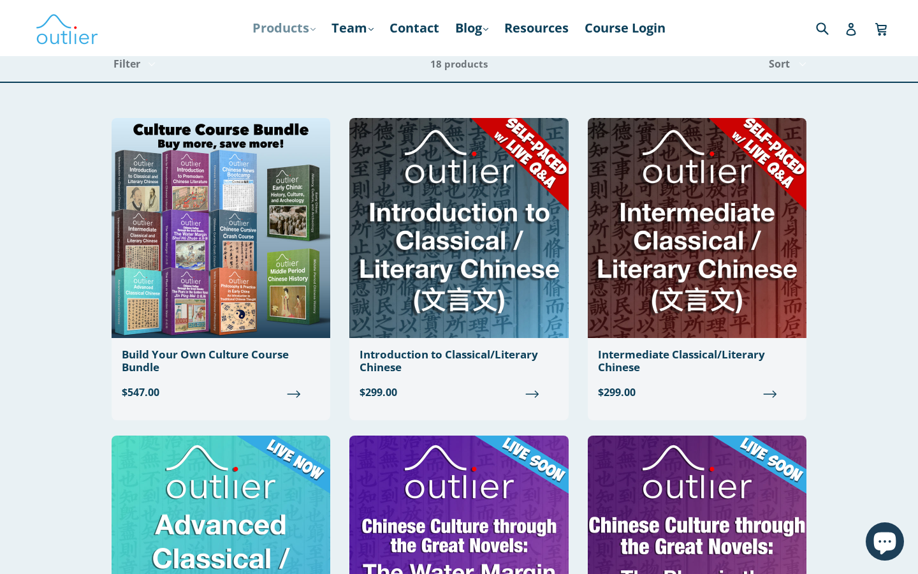
click at [303, 25] on link "Products .cls-1{fill:#231f20} expand" at bounding box center [284, 28] width 76 height 23
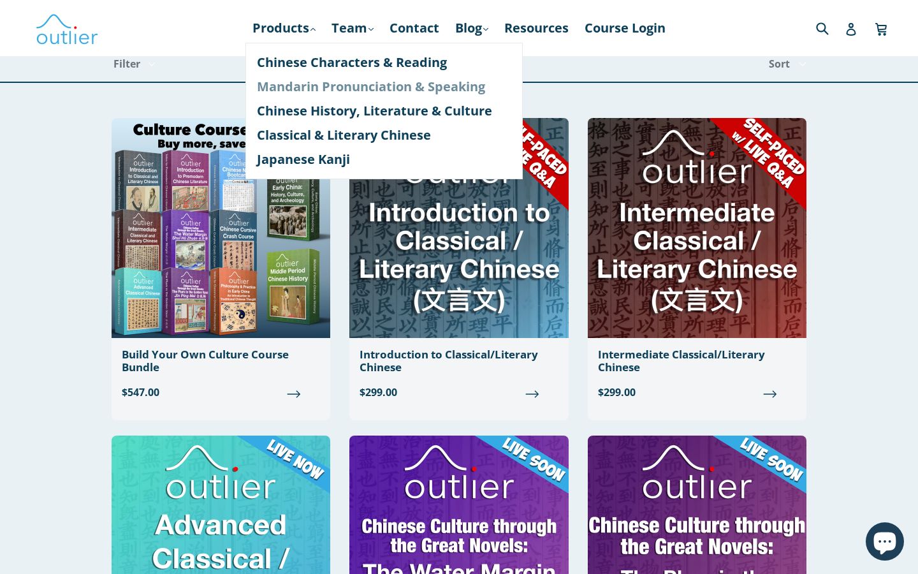
click at [303, 93] on link "Mandarin Pronunciation & Speaking" at bounding box center [384, 87] width 254 height 24
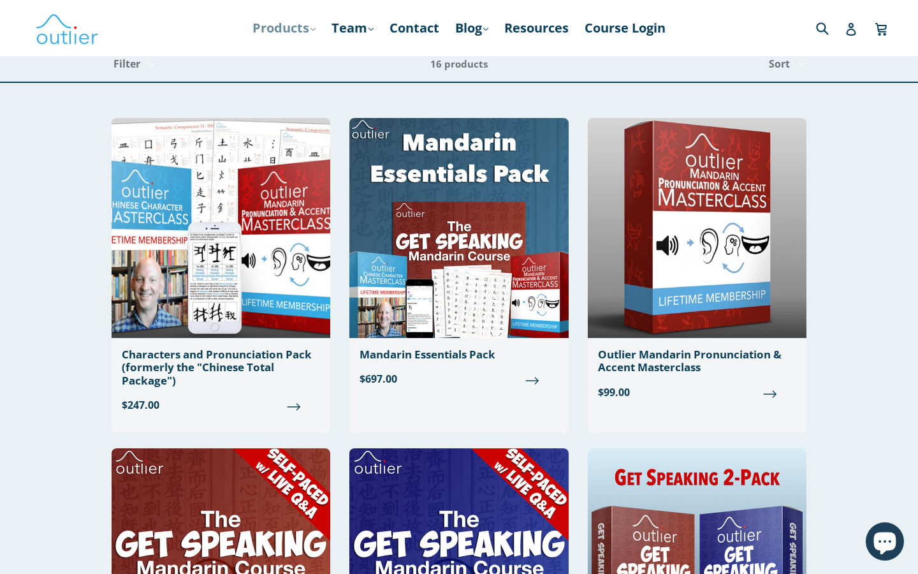
click at [289, 36] on link "Products .cls-1{fill:#231f20} expand" at bounding box center [284, 28] width 76 height 23
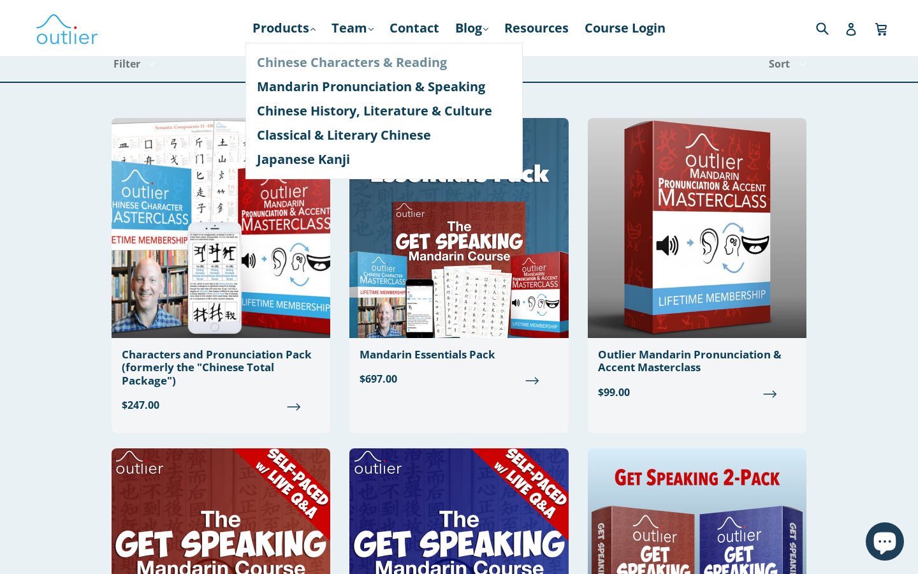
click at [291, 62] on link "Chinese Characters & Reading" at bounding box center [384, 62] width 254 height 24
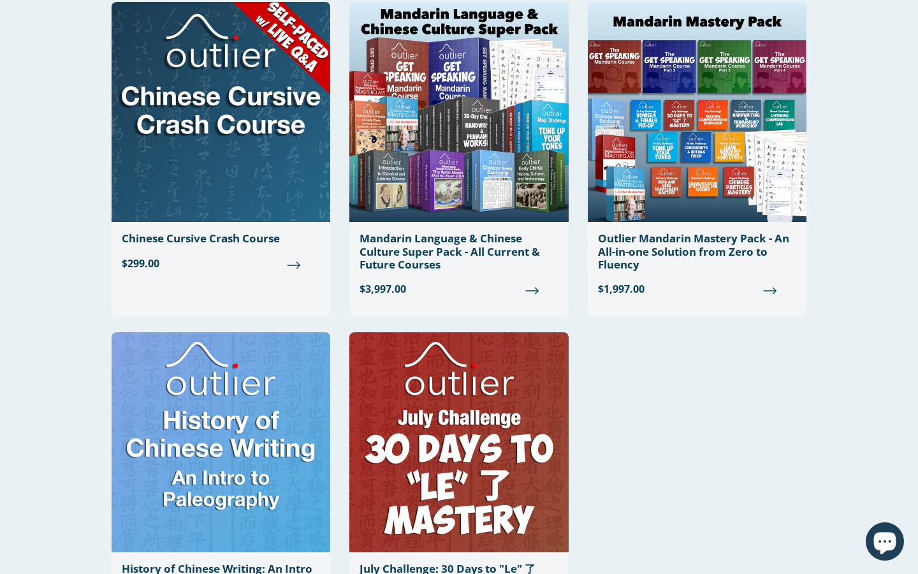
scroll to position [1104, 0]
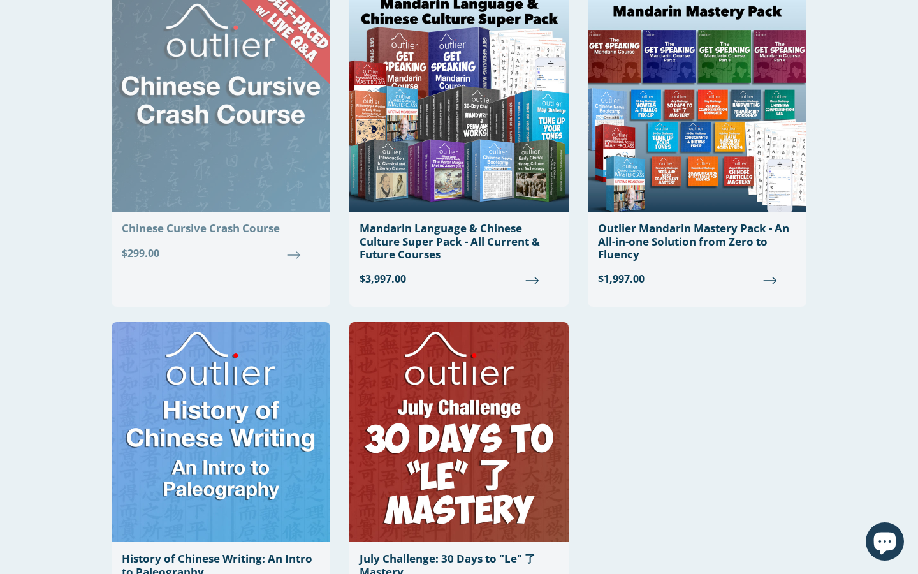
click at [242, 190] on img at bounding box center [221, 102] width 219 height 220
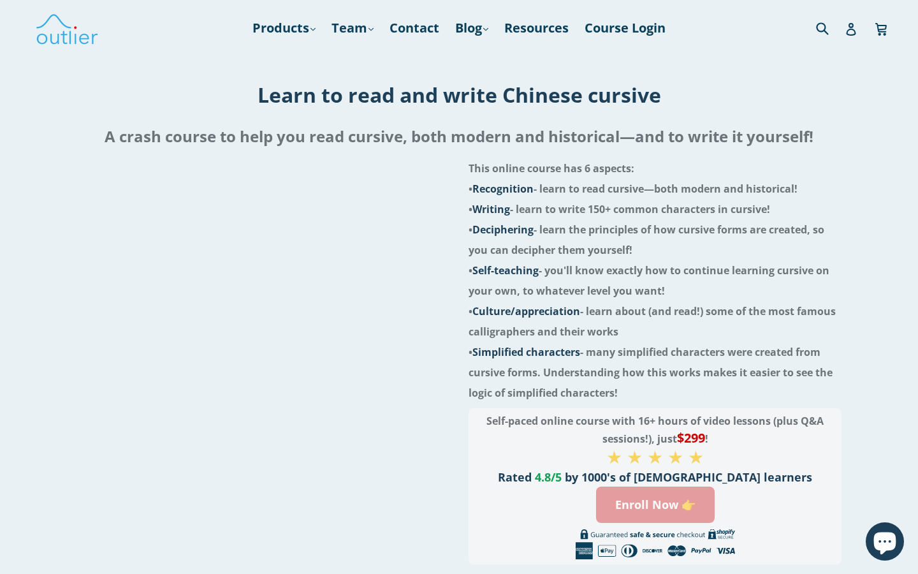
click at [664, 513] on link "Enroll Now 👉" at bounding box center [655, 504] width 119 height 36
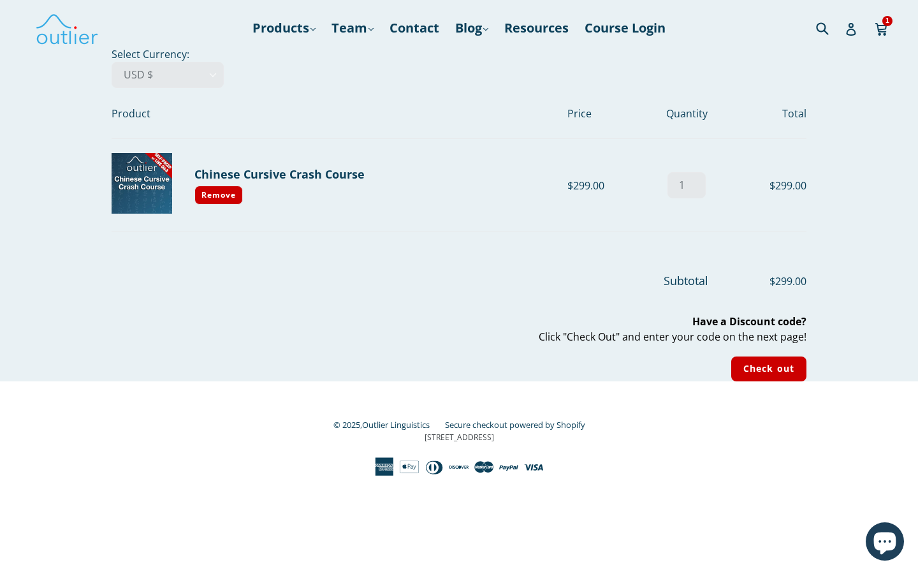
click at [690, 250] on footer "Subtotal $299.00 Have a Discount code? Click "Check Out" and enter your code on…" at bounding box center [459, 315] width 695 height 131
click at [229, 200] on link "Remove" at bounding box center [218, 195] width 48 height 19
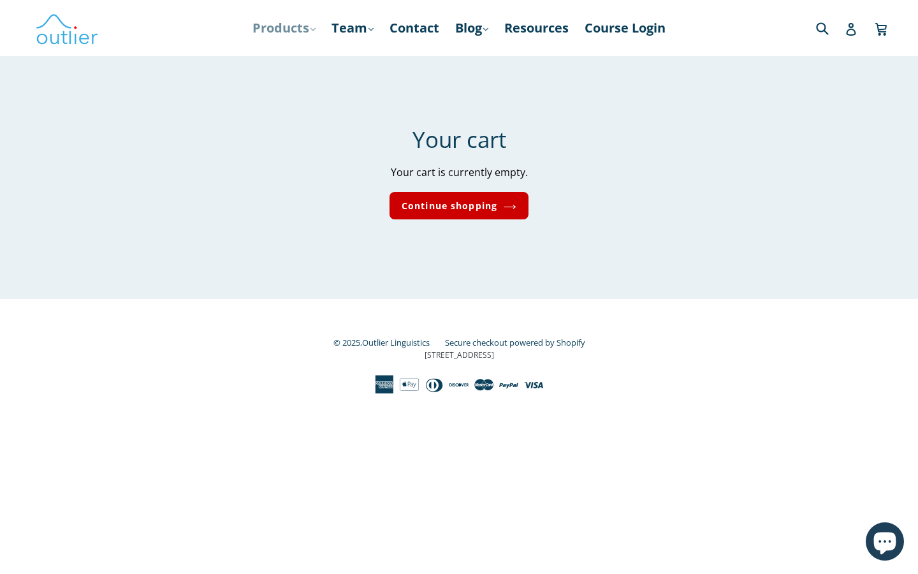
click at [286, 39] on link "Products .cls-1{fill:#231f20} expand" at bounding box center [284, 28] width 76 height 23
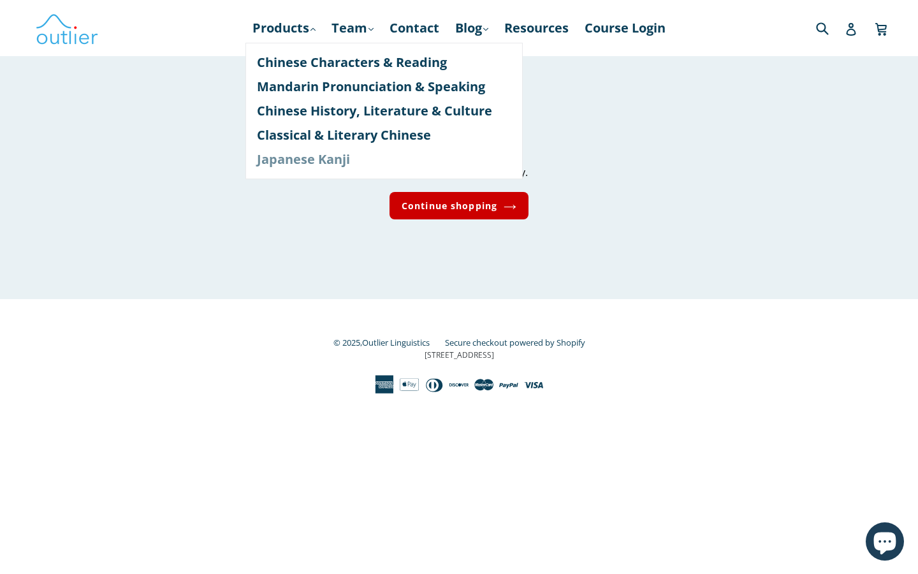
click at [286, 154] on link "Japanese Kanji" at bounding box center [384, 159] width 254 height 24
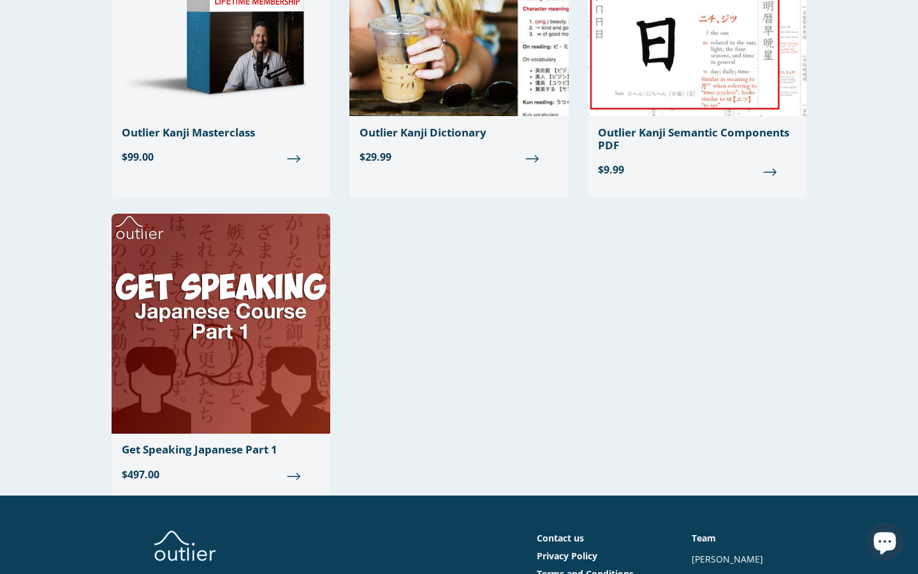
scroll to position [238, 0]
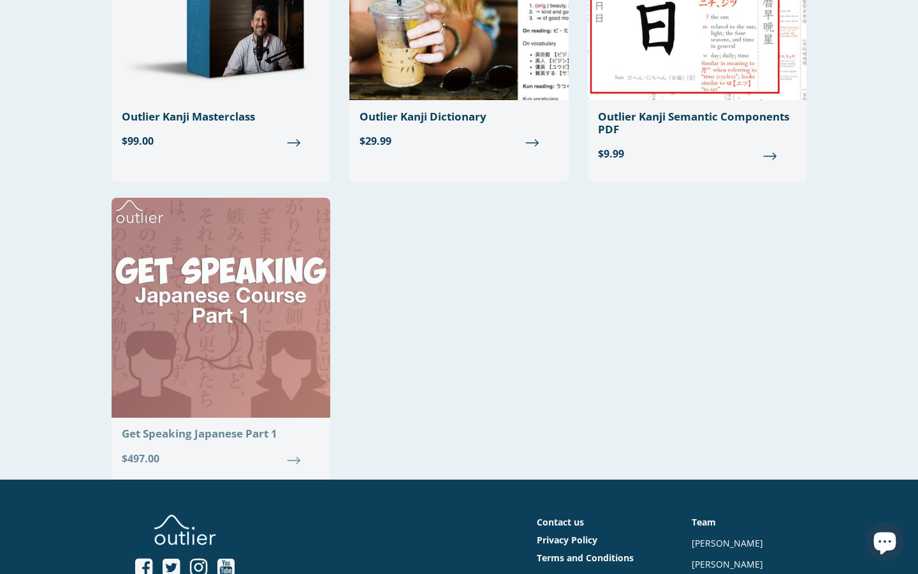
click at [233, 286] on img at bounding box center [221, 308] width 219 height 220
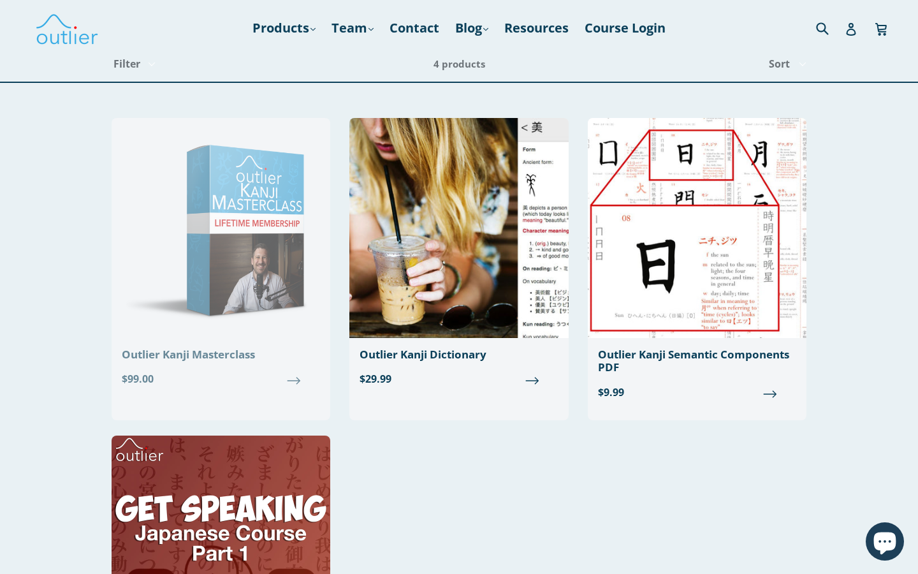
scroll to position [0, 0]
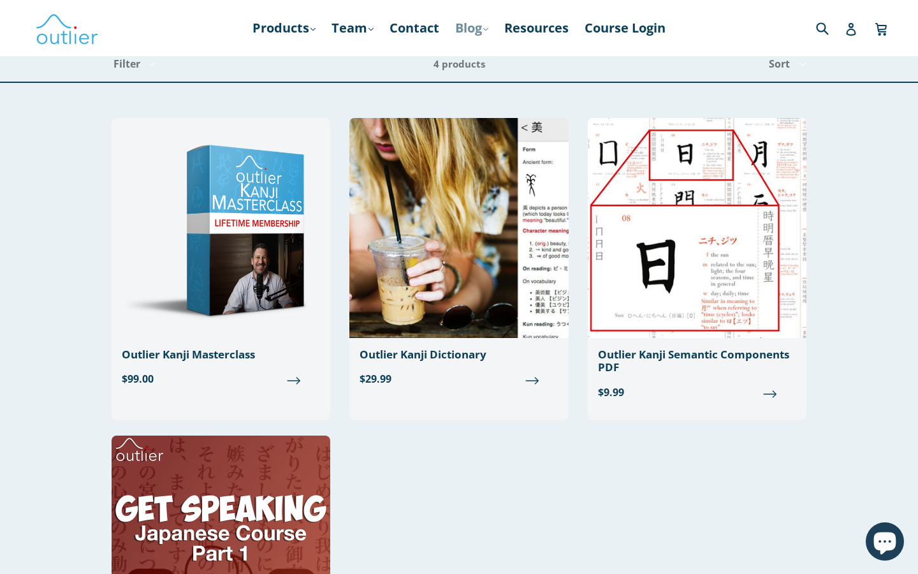
click at [472, 35] on link "Blog .cls-1{fill:#231f20} expand" at bounding box center [472, 28] width 46 height 23
click at [472, 55] on link "Chinese" at bounding box center [498, 62] width 77 height 24
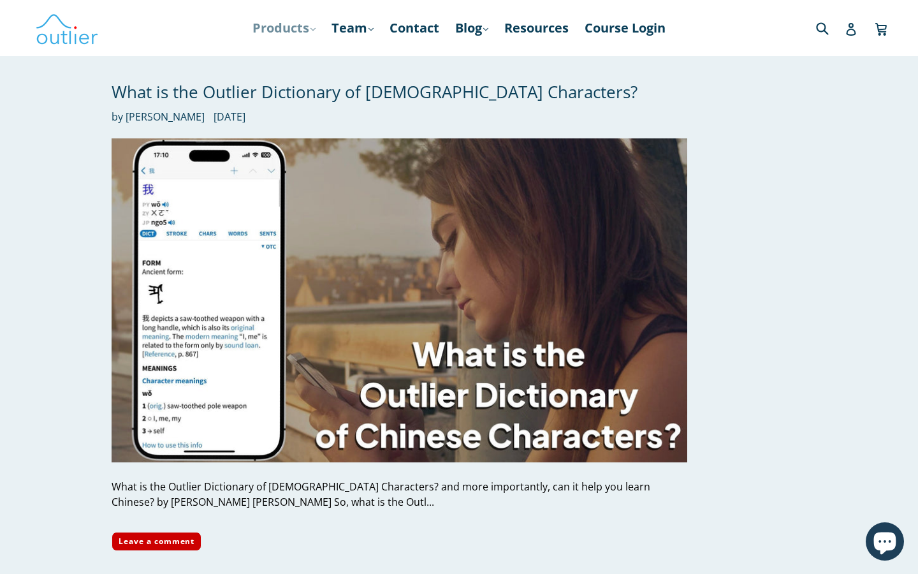
click at [310, 37] on link "Products .cls-1{fill:#231f20} expand" at bounding box center [284, 28] width 76 height 23
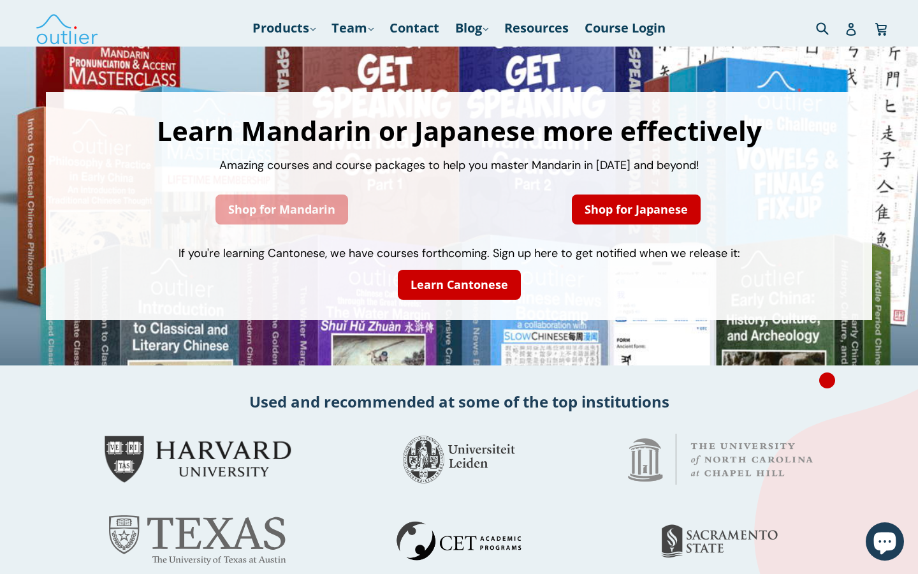
click at [333, 196] on link "Shop for Mandarin" at bounding box center [281, 209] width 133 height 30
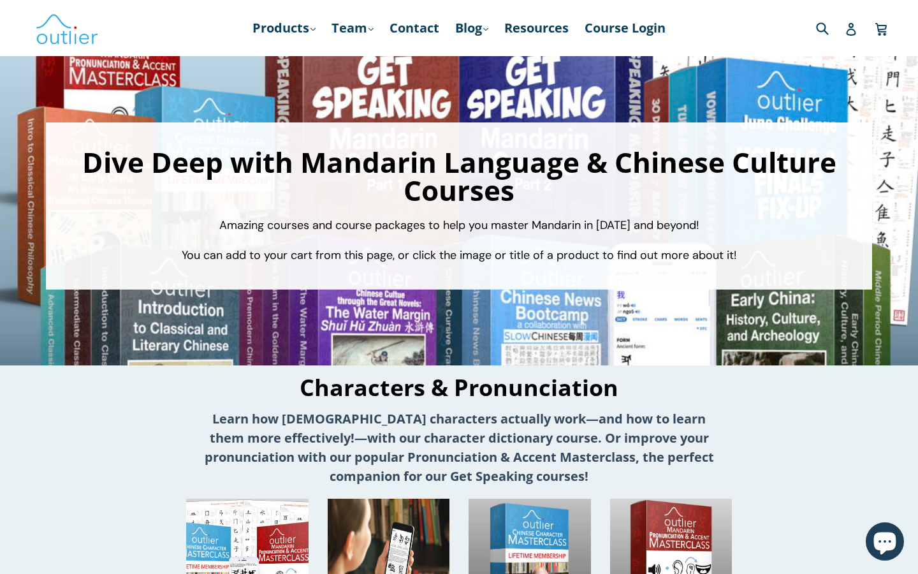
click at [302, 41] on nav "Products .cls-1{fill:#231f20} expand Chinese Characters & Reading Mandarin Pron…" at bounding box center [459, 28] width 440 height 56
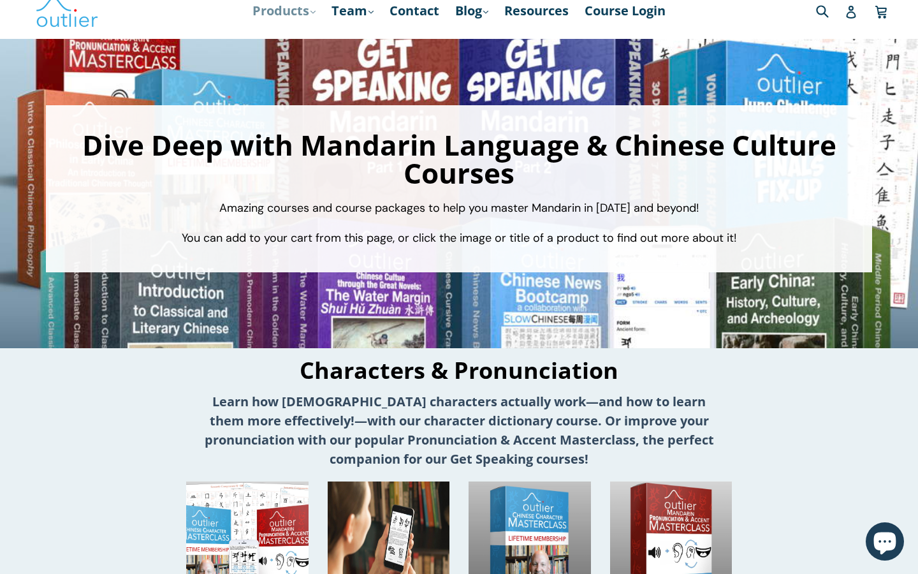
click at [299, 15] on link "Products .cls-1{fill:#231f20} expand" at bounding box center [284, 10] width 76 height 23
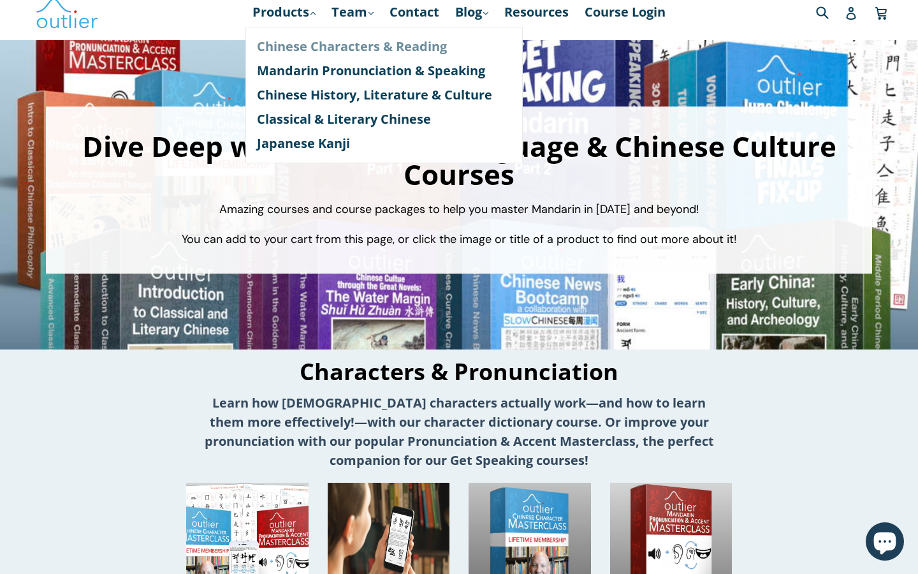
click at [317, 49] on link "Chinese Characters & Reading" at bounding box center [384, 46] width 254 height 24
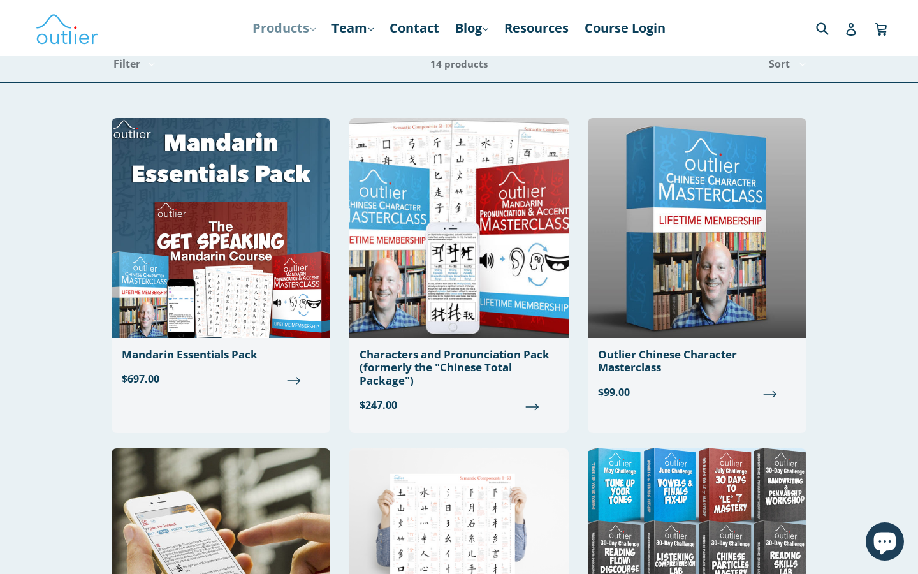
click at [282, 34] on link "Products .cls-1{fill:#231f20} expand" at bounding box center [284, 28] width 76 height 23
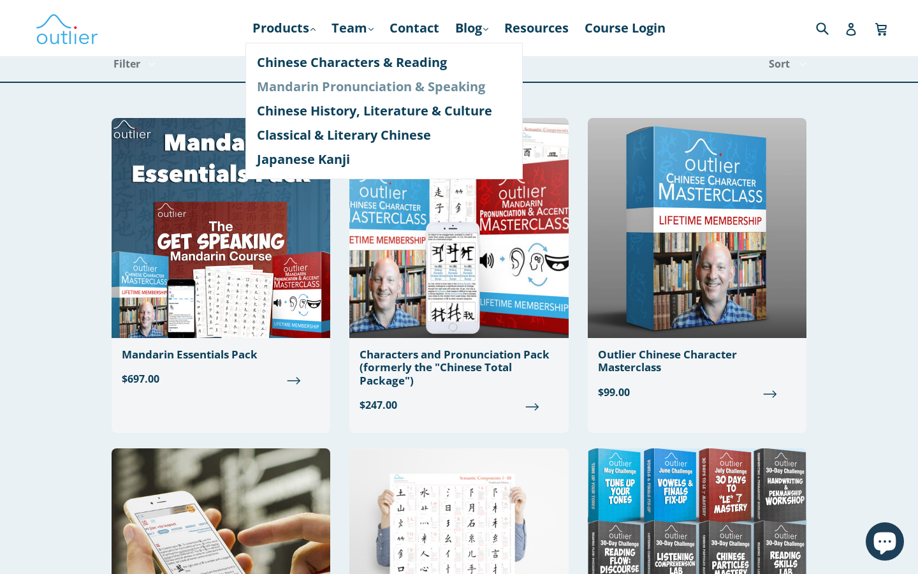
click at [322, 91] on link "Mandarin Pronunciation & Speaking" at bounding box center [384, 87] width 254 height 24
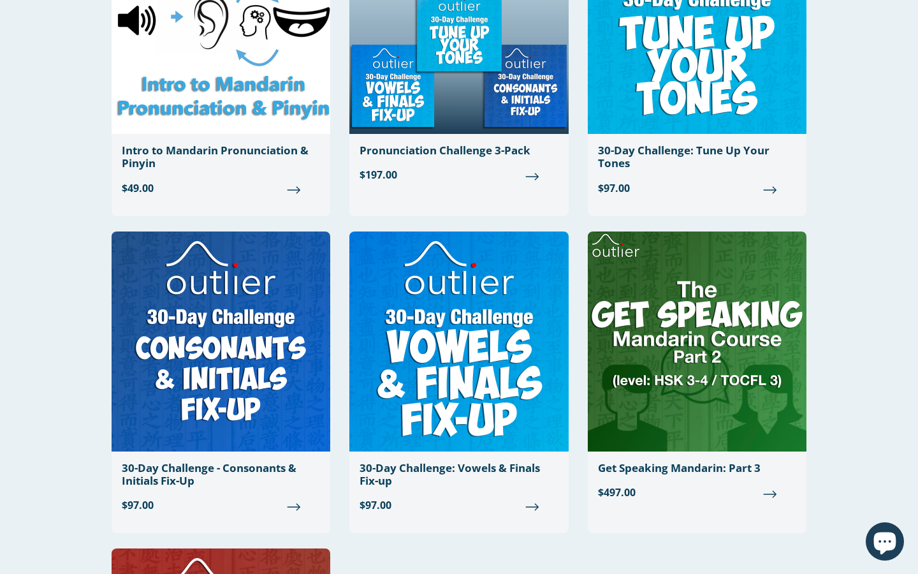
scroll to position [1227, 0]
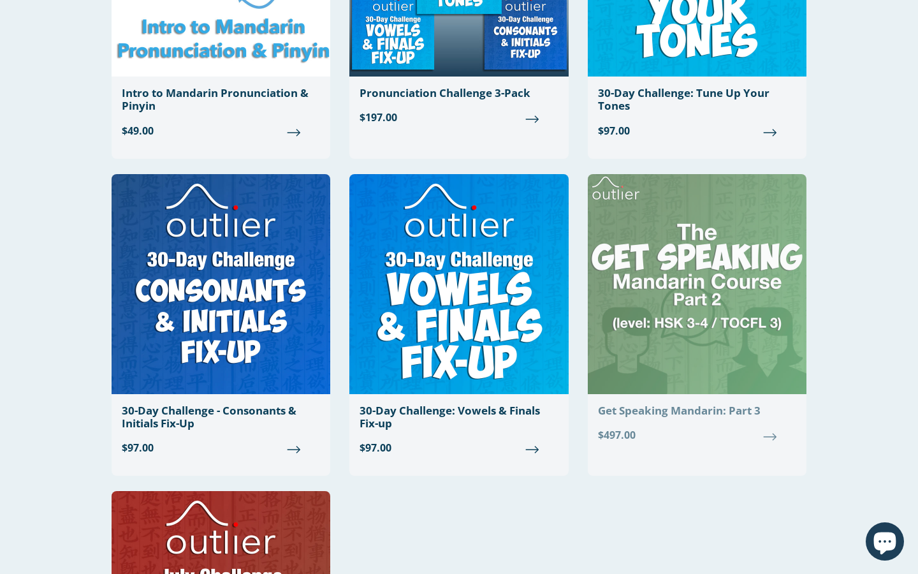
click at [660, 310] on img at bounding box center [697, 284] width 219 height 220
